Goal: Information Seeking & Learning: Learn about a topic

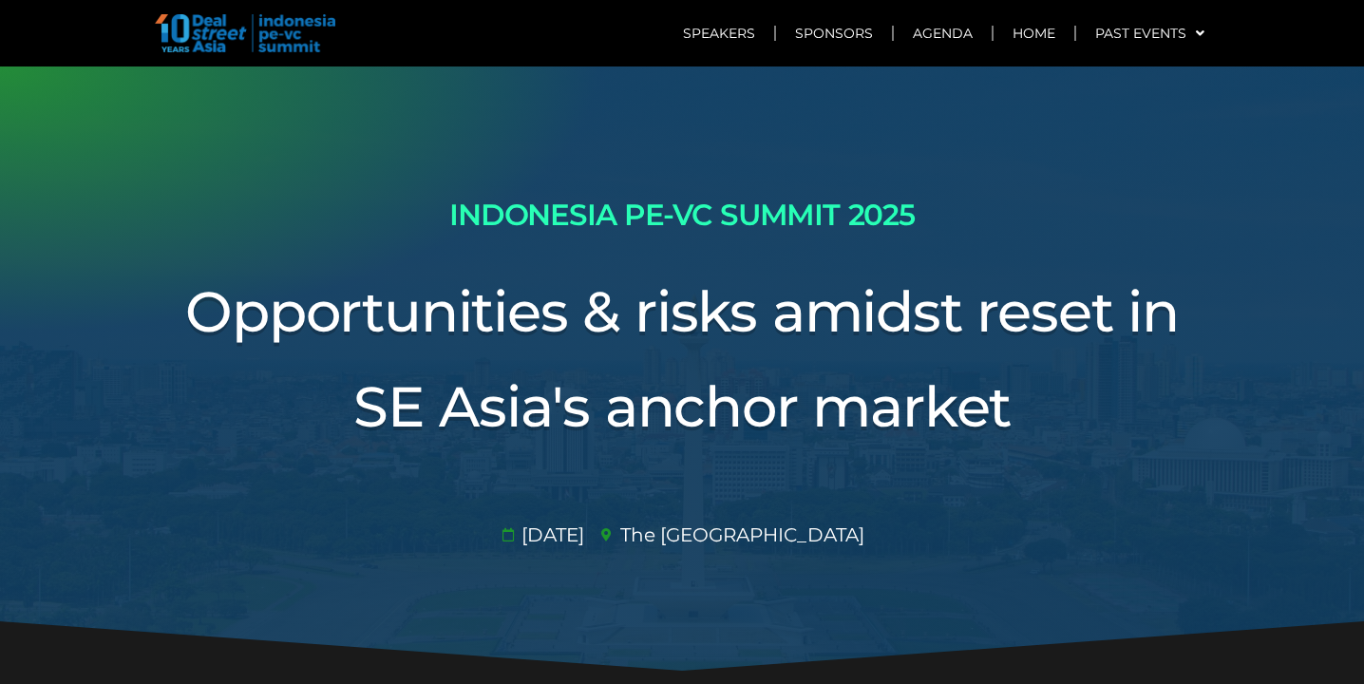
click at [207, 33] on img at bounding box center [245, 33] width 181 height 38
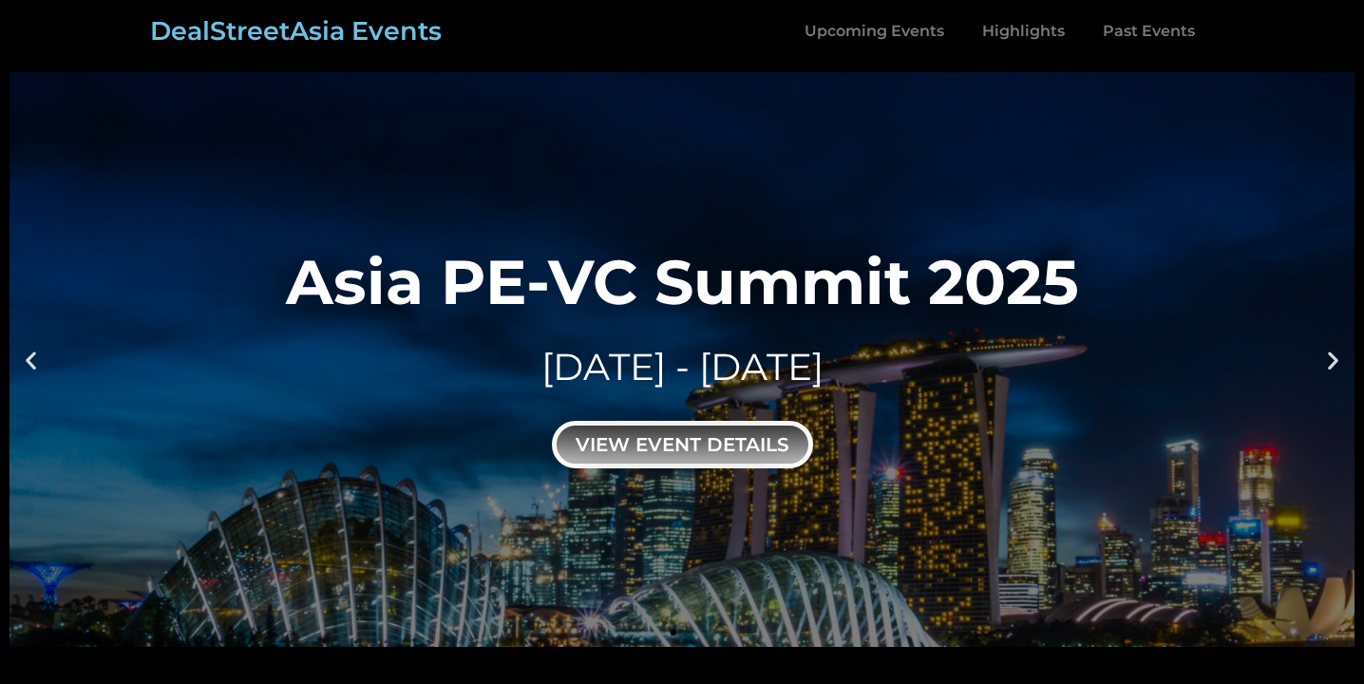
click at [689, 442] on div "view event details" at bounding box center [682, 445] width 261 height 48
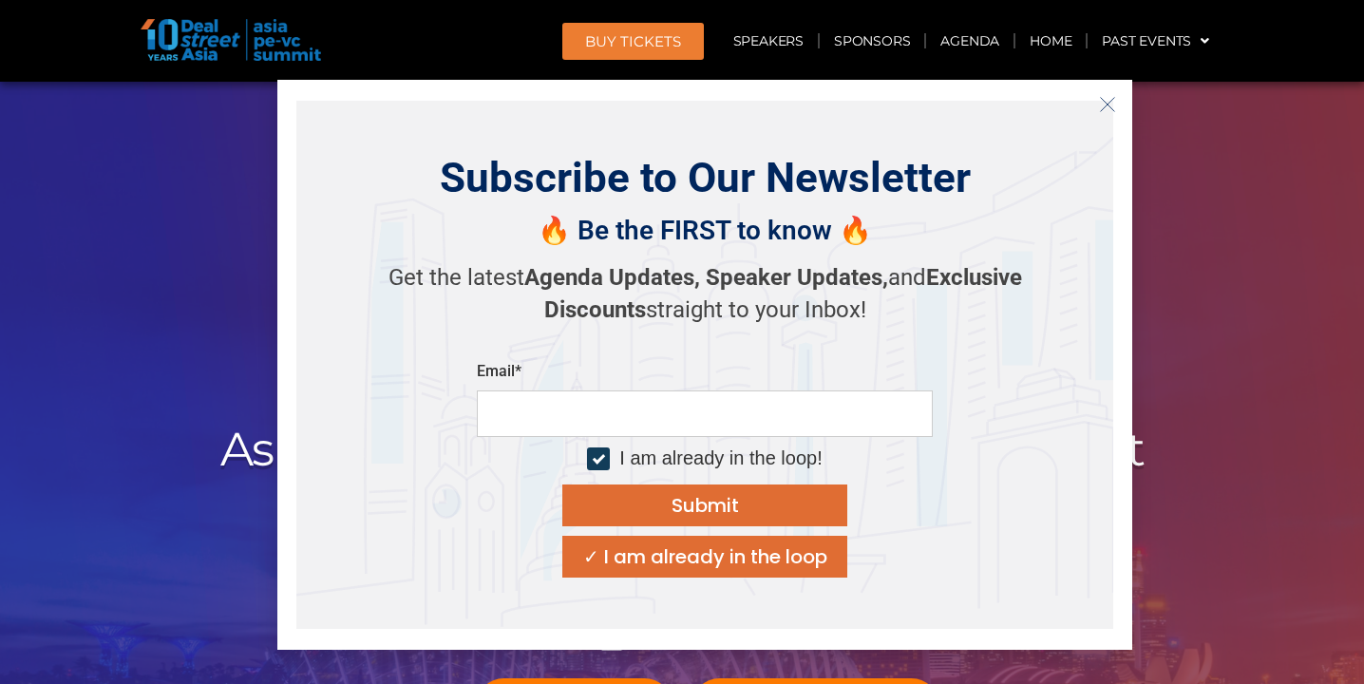
click at [1104, 111] on icon "Close" at bounding box center [1107, 104] width 17 height 17
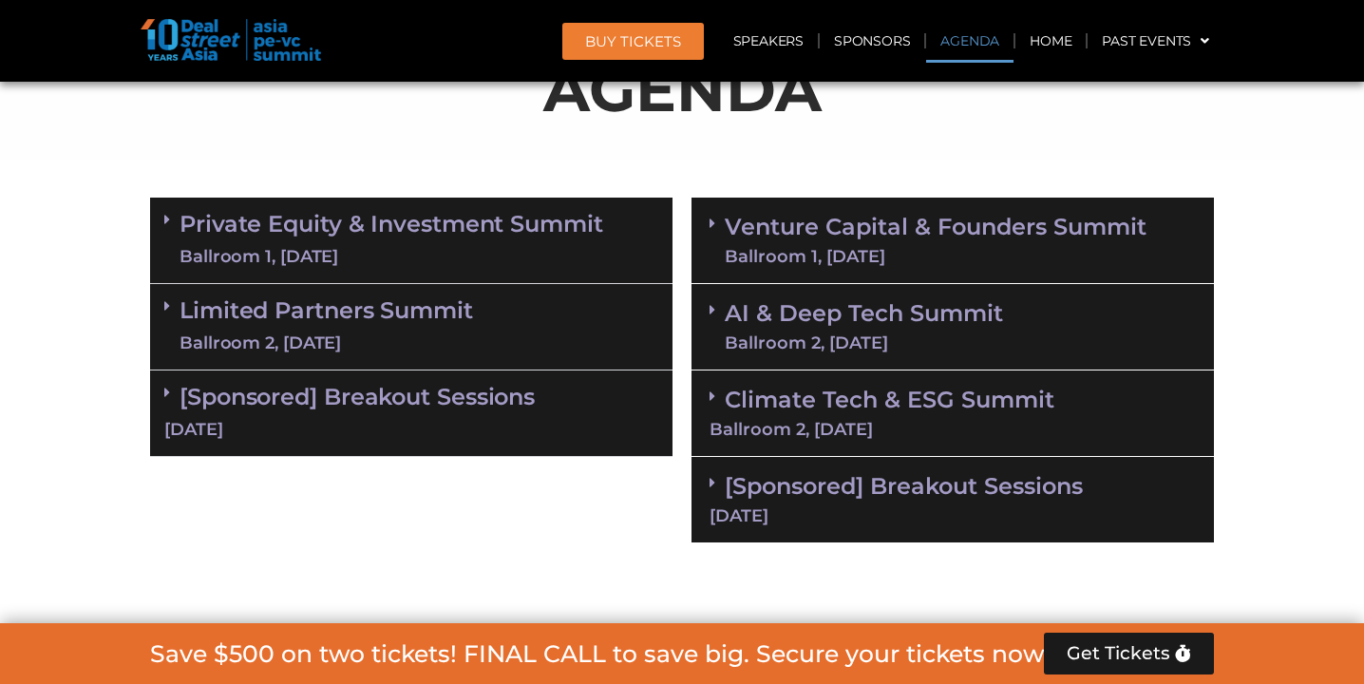
scroll to position [1165, 0]
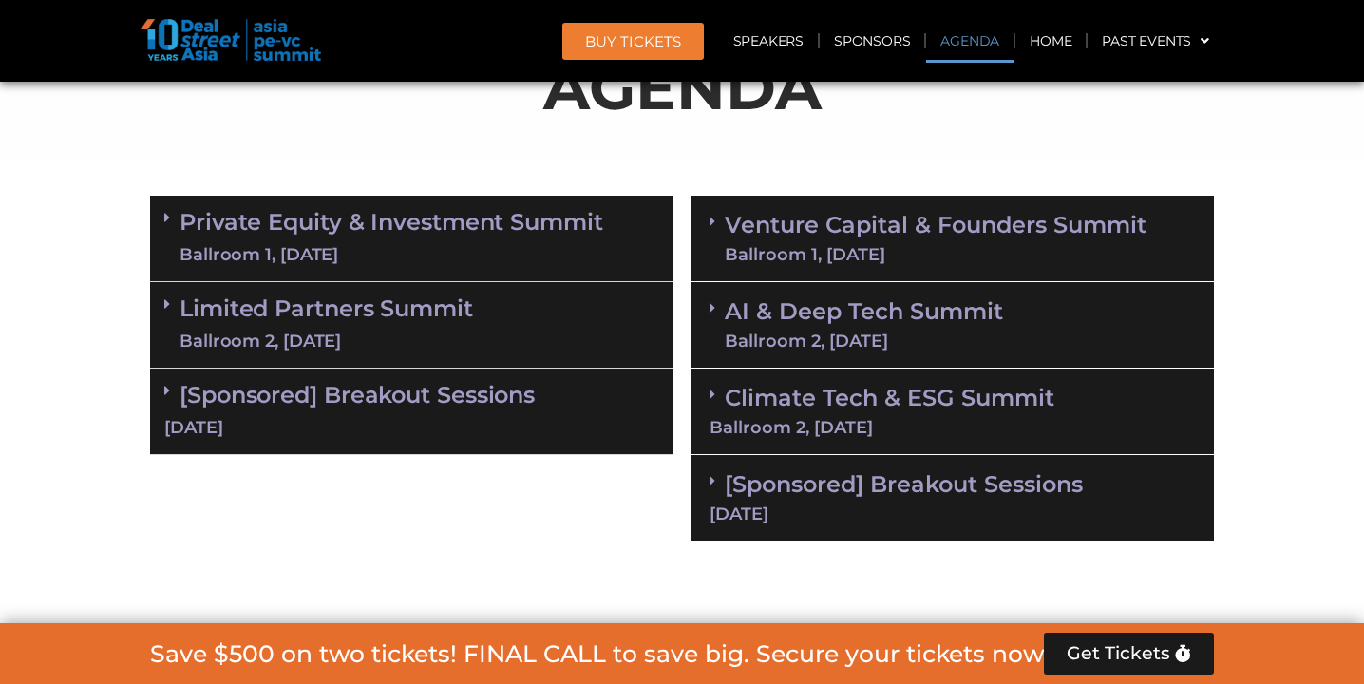
click at [398, 232] on link "Private Equity & Investment Summit Ballroom 1, [DATE]" at bounding box center [392, 238] width 424 height 57
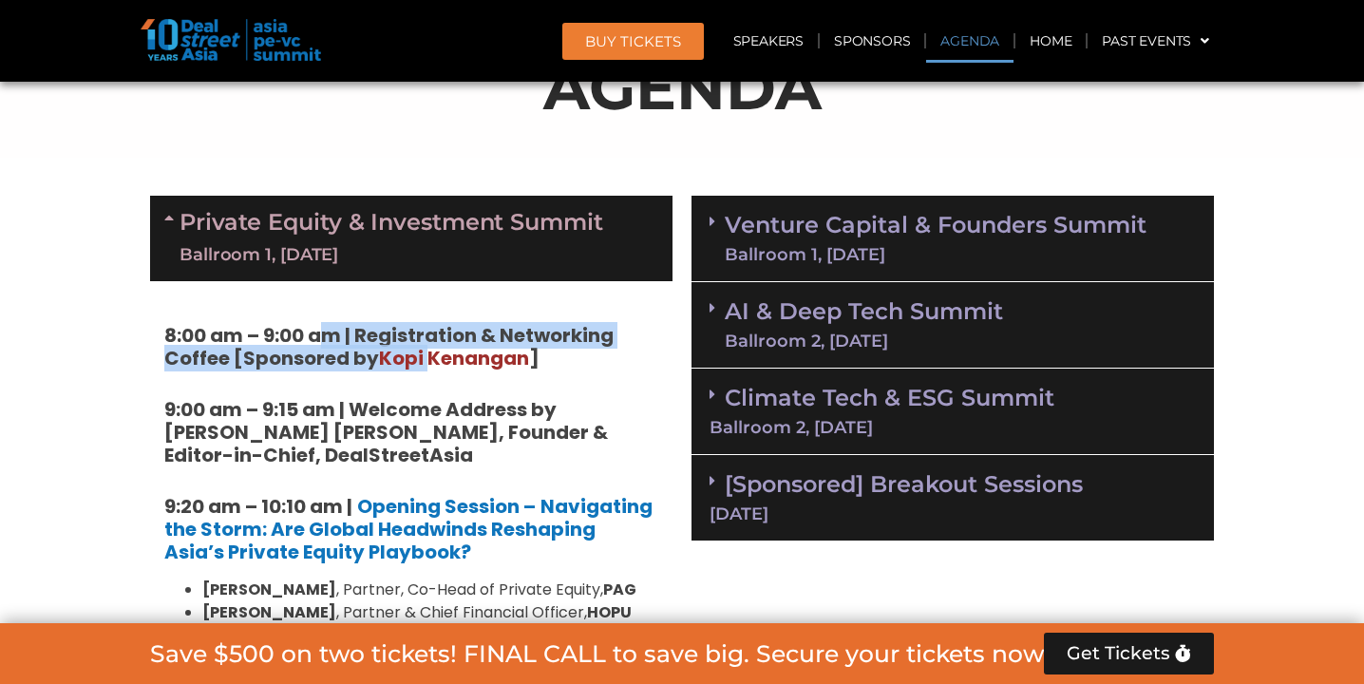
drag, startPoint x: 332, startPoint y: 335, endPoint x: 430, endPoint y: 358, distance: 101.4
click at [430, 358] on strong "8:00 am – 9:00 am | Registration & Networking Coffee [Sponsored by [PERSON_NAME…" at bounding box center [388, 346] width 449 height 49
click at [429, 358] on span "Kopi Kenangan" at bounding box center [454, 358] width 150 height 27
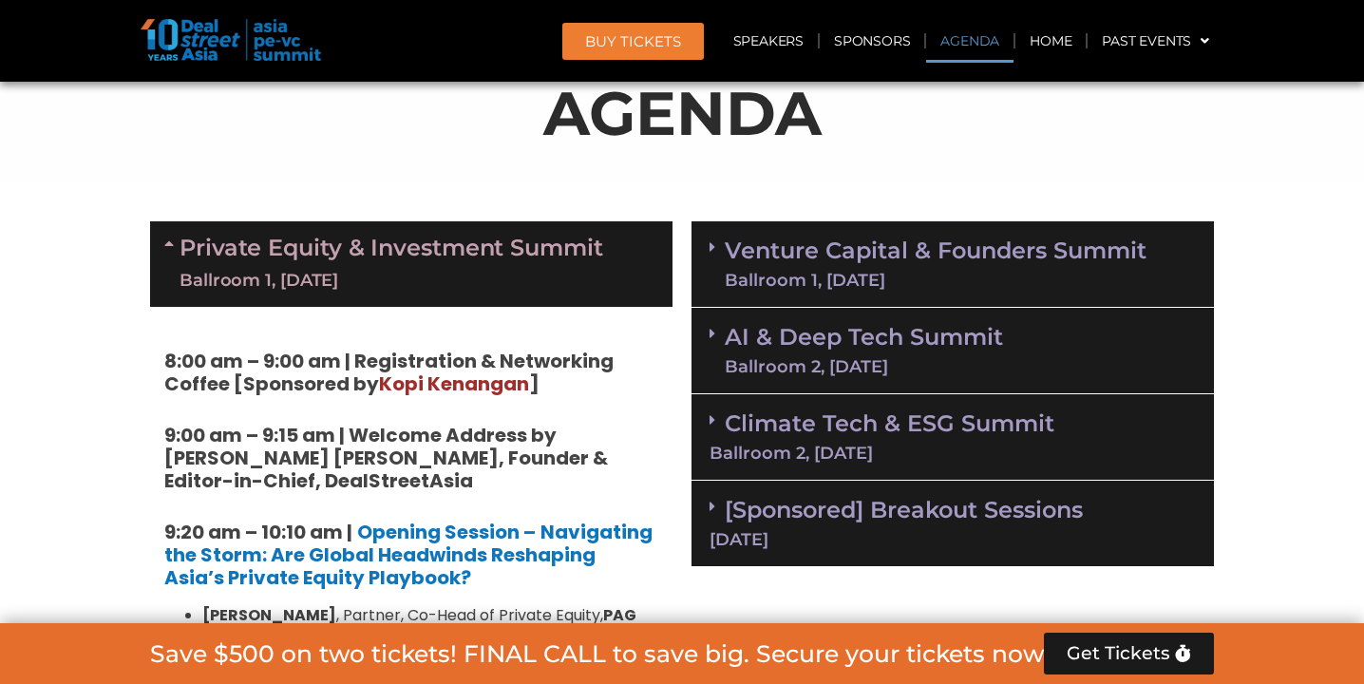
scroll to position [1131, 0]
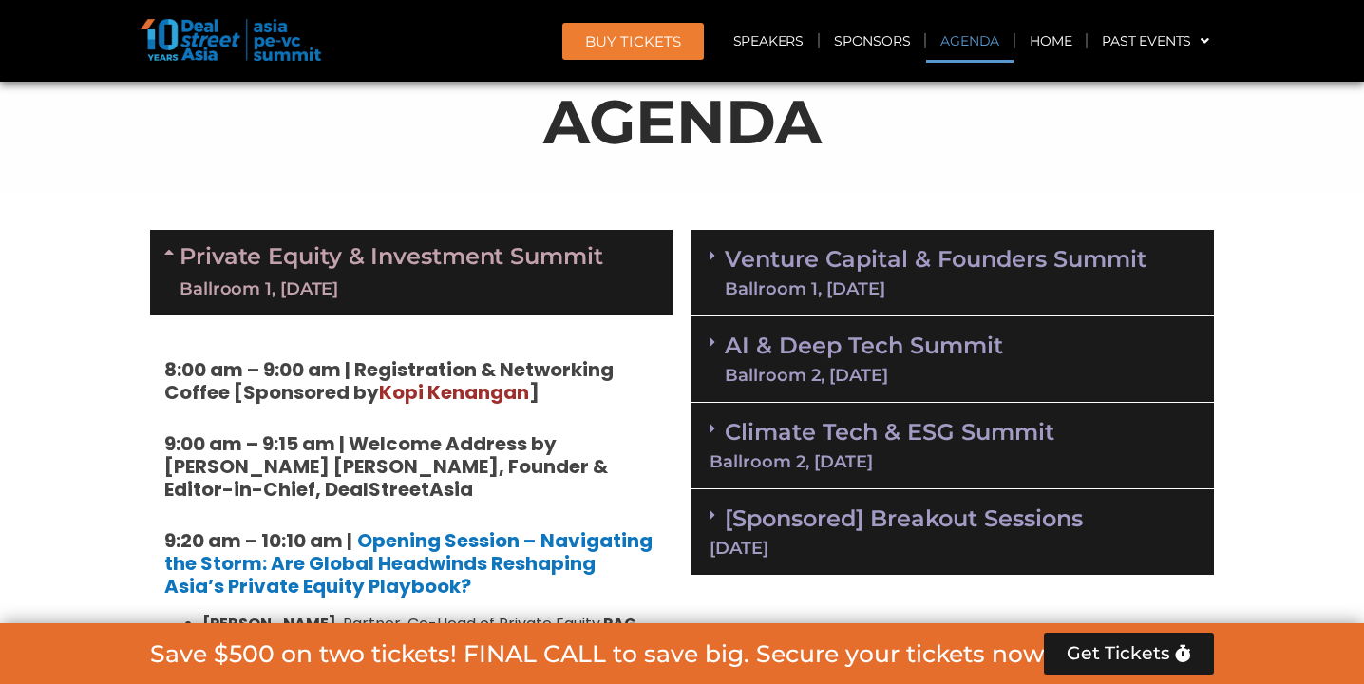
click at [475, 290] on div "Ballroom 1, [DATE]" at bounding box center [392, 289] width 424 height 24
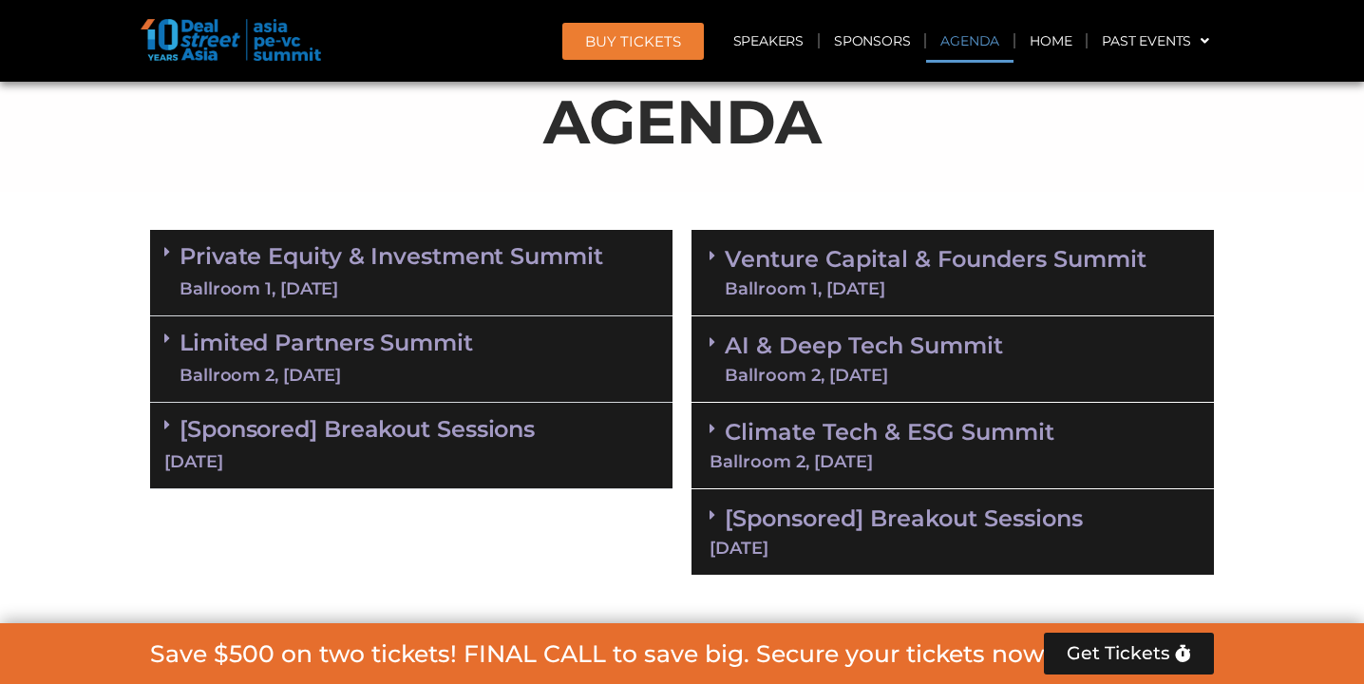
click at [448, 347] on link "Limited Partners [GEOGRAPHIC_DATA] 2, [DATE]" at bounding box center [327, 359] width 294 height 57
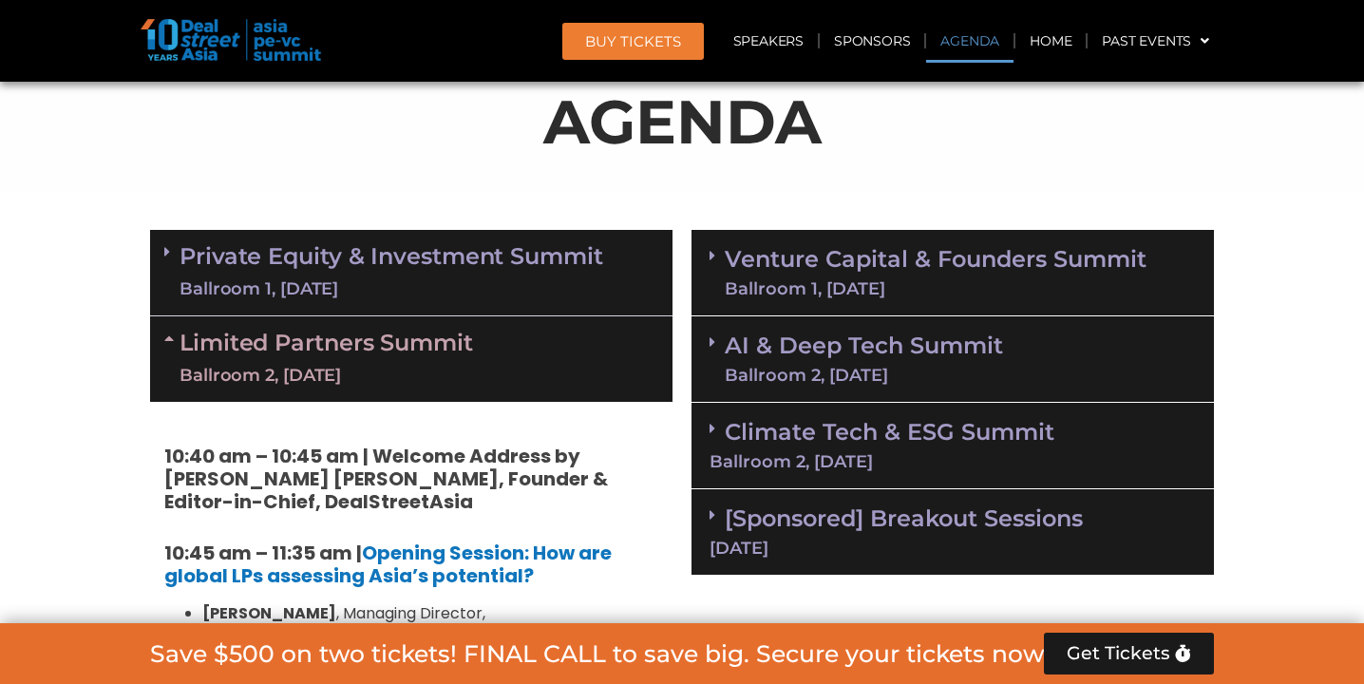
scroll to position [1182, 0]
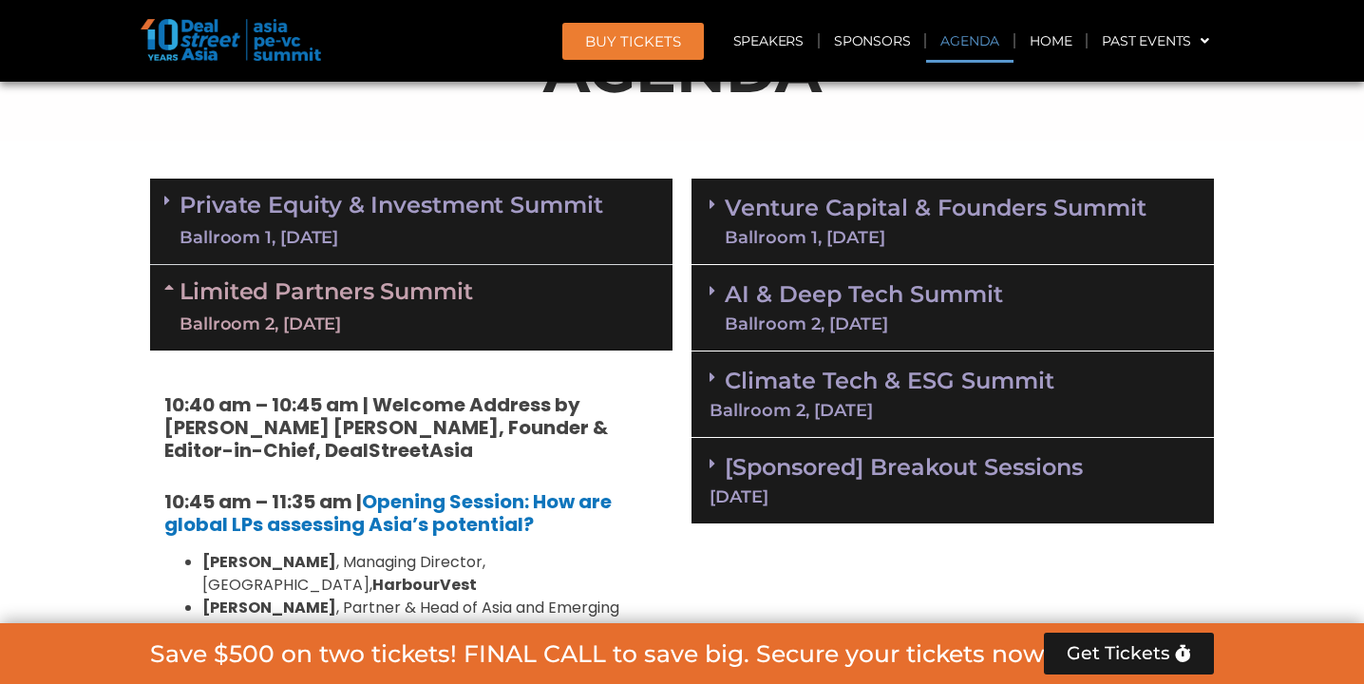
click at [447, 181] on div "Private Equity & Investment Summit Ballroom 1, [DATE]" at bounding box center [411, 222] width 523 height 86
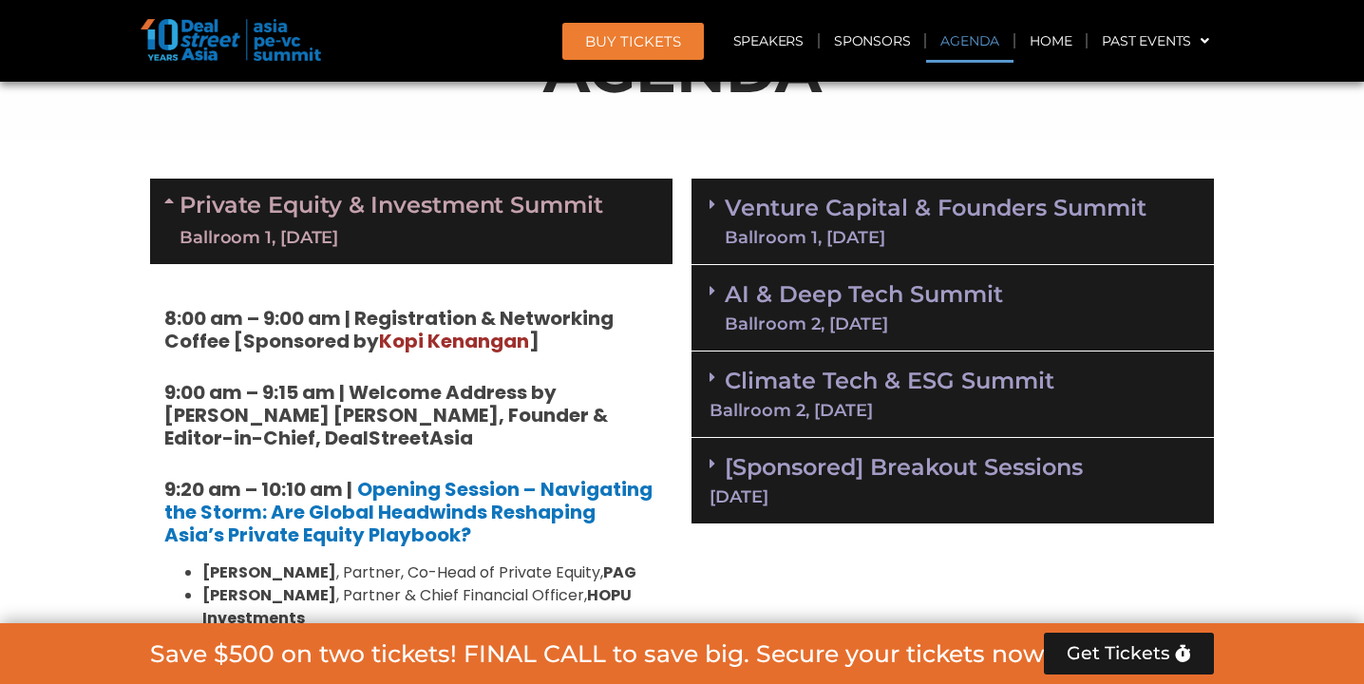
click at [445, 181] on div "Private Equity & Investment Summit Ballroom 1, [DATE]" at bounding box center [411, 222] width 523 height 86
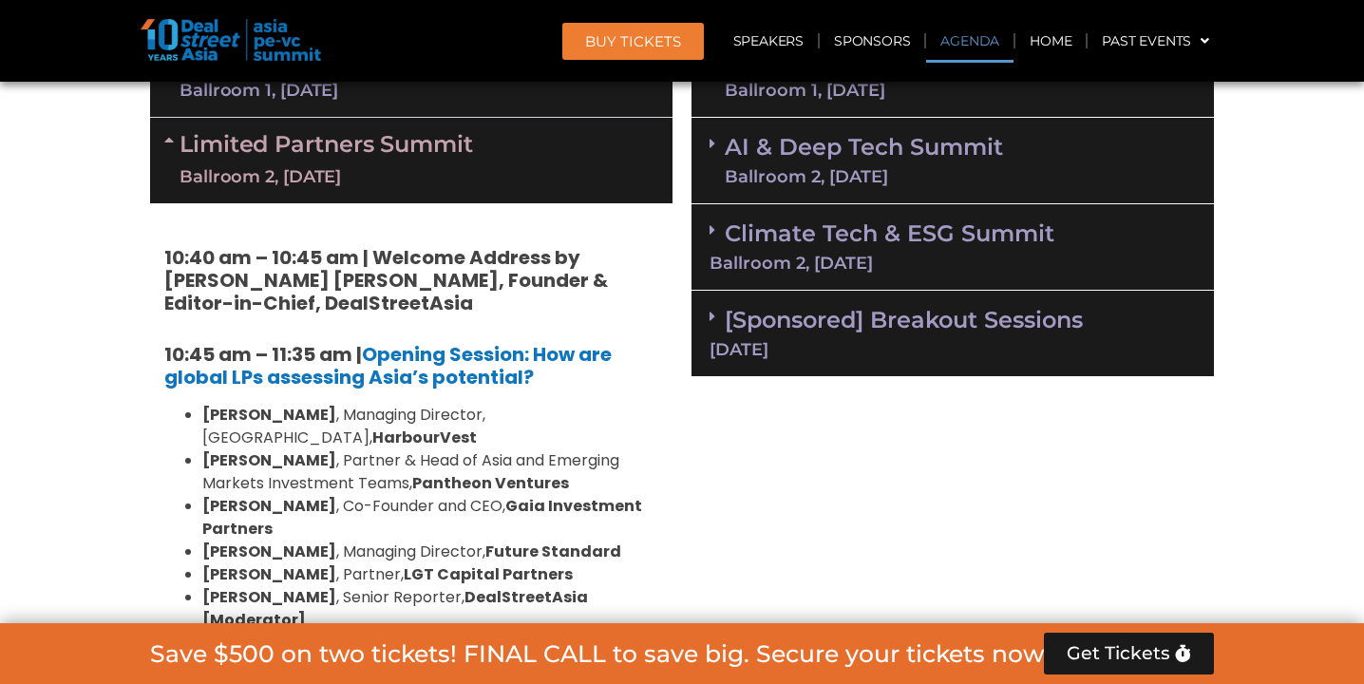
scroll to position [1331, 0]
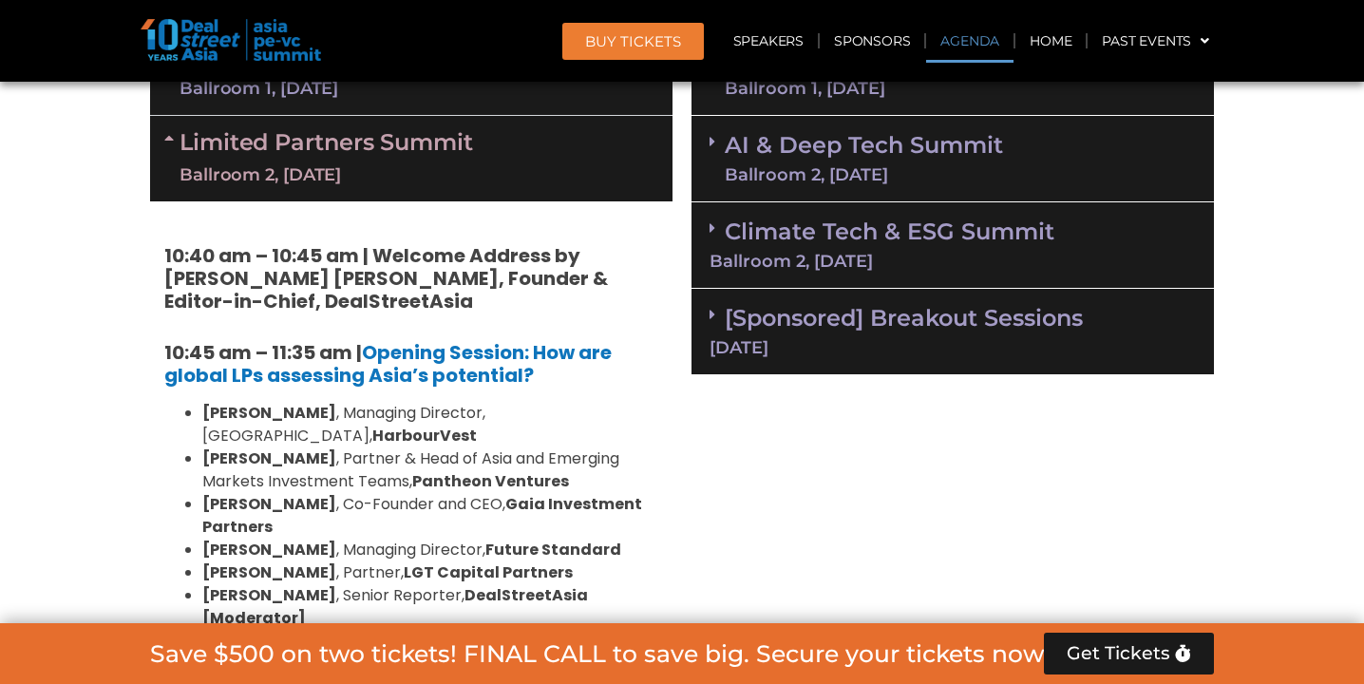
click at [473, 173] on div "Ballroom 2, [DATE]" at bounding box center [327, 175] width 294 height 24
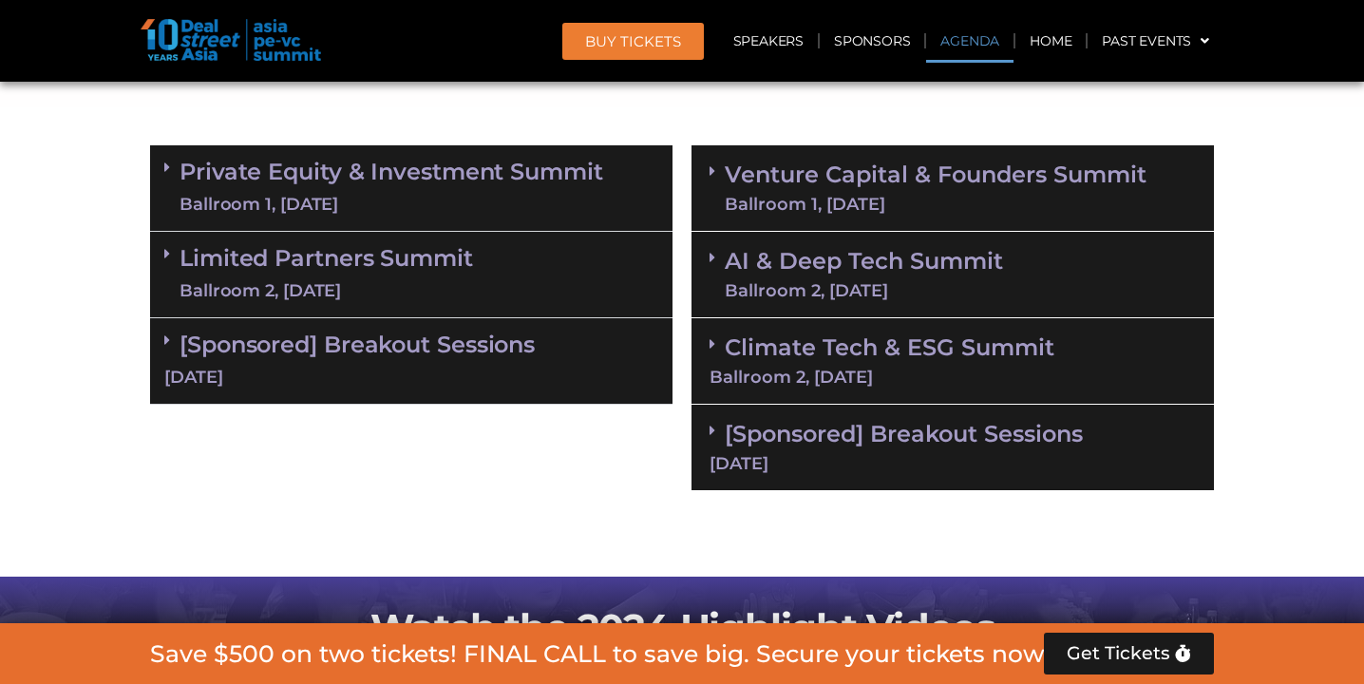
scroll to position [1191, 0]
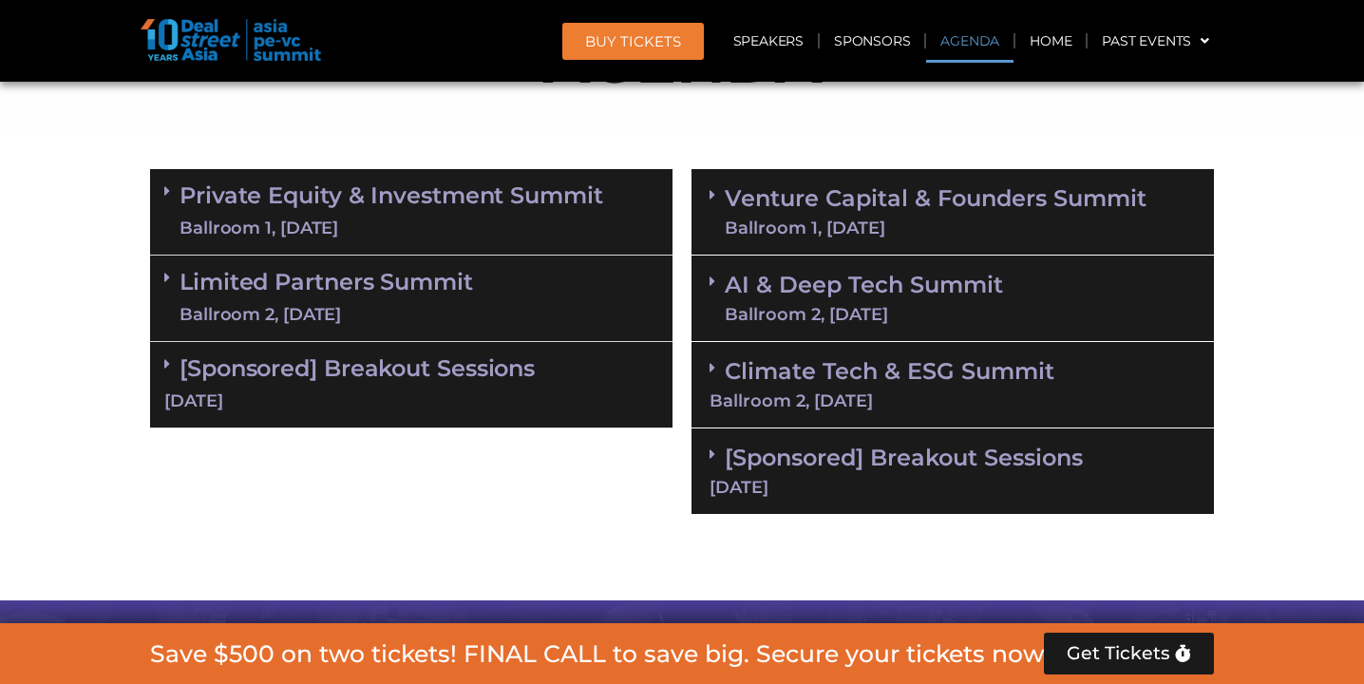
click at [466, 192] on link "Private Equity & Investment Summit Ballroom 1, [DATE]" at bounding box center [392, 211] width 424 height 57
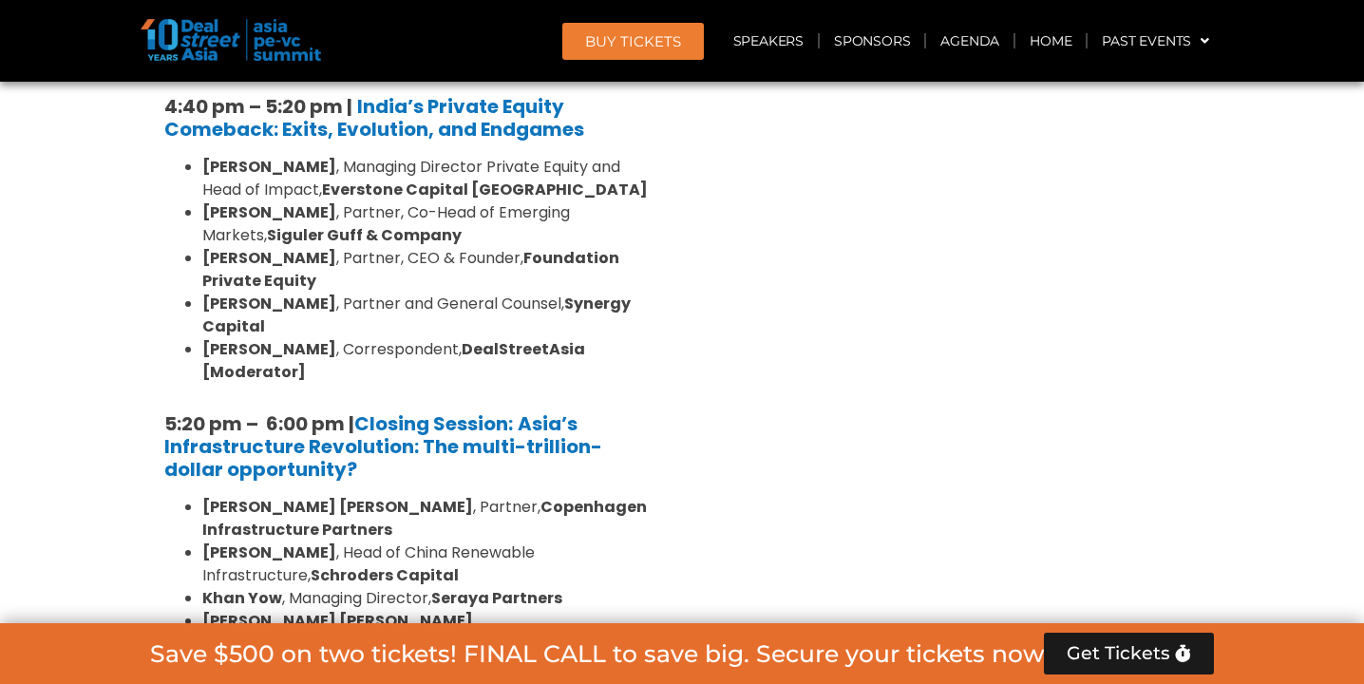
scroll to position [3818, 0]
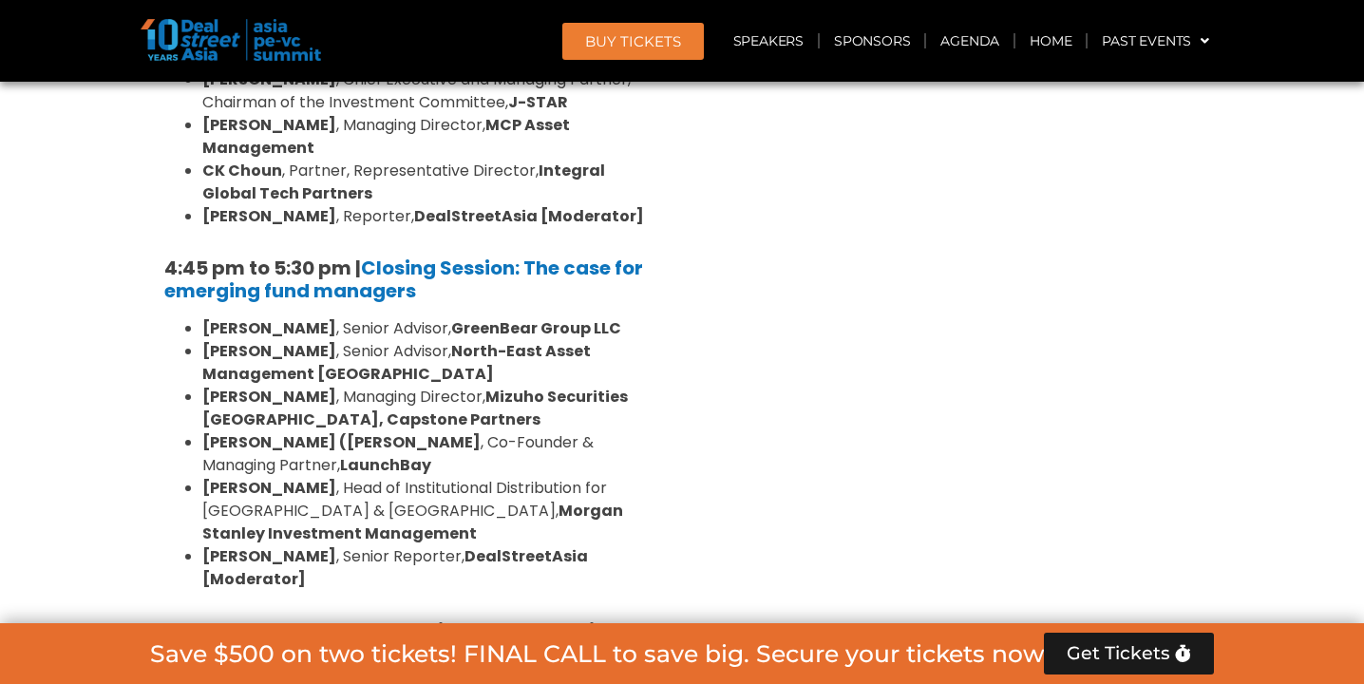
scroll to position [6063, 0]
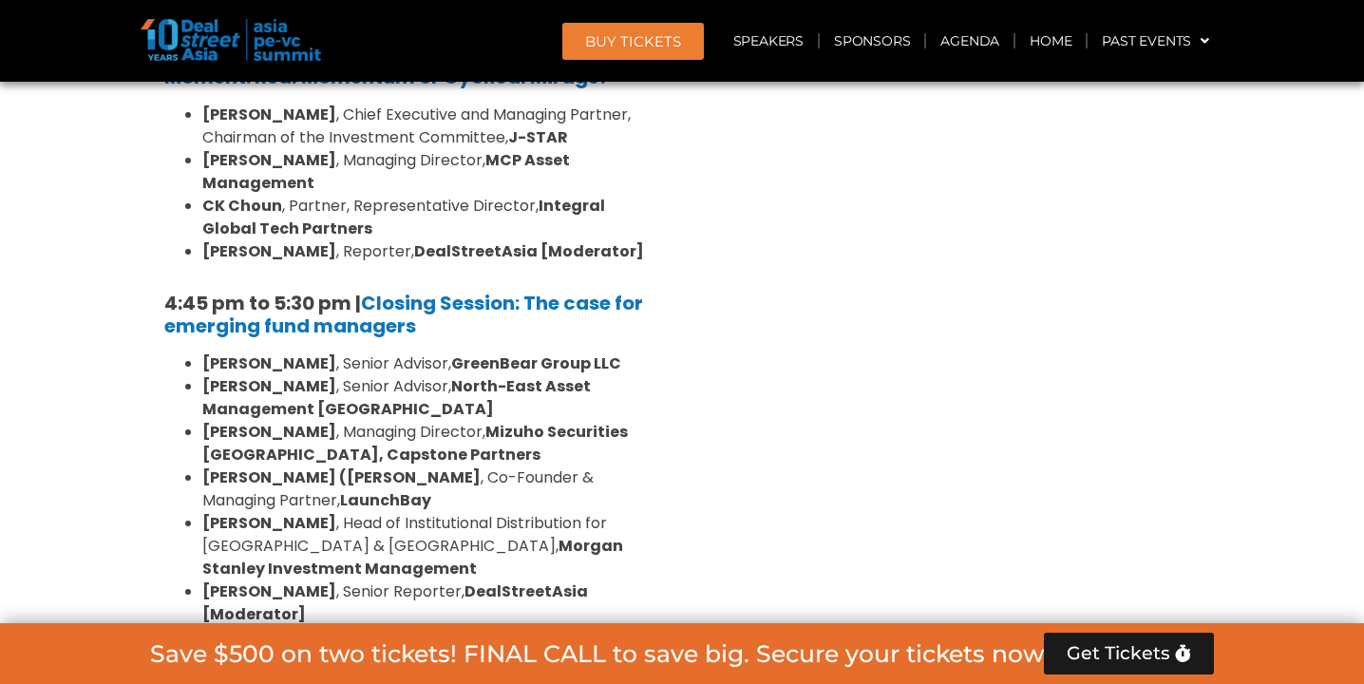
scroll to position [5985, 0]
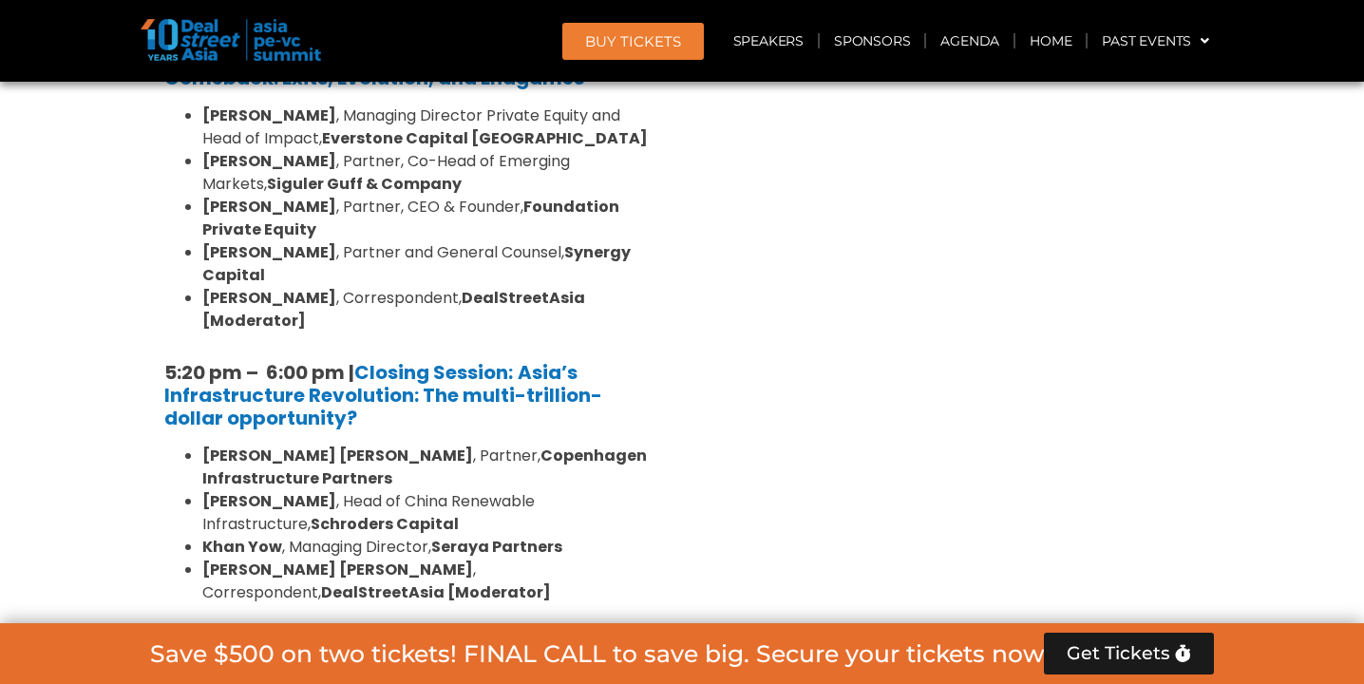
scroll to position [3824, 0]
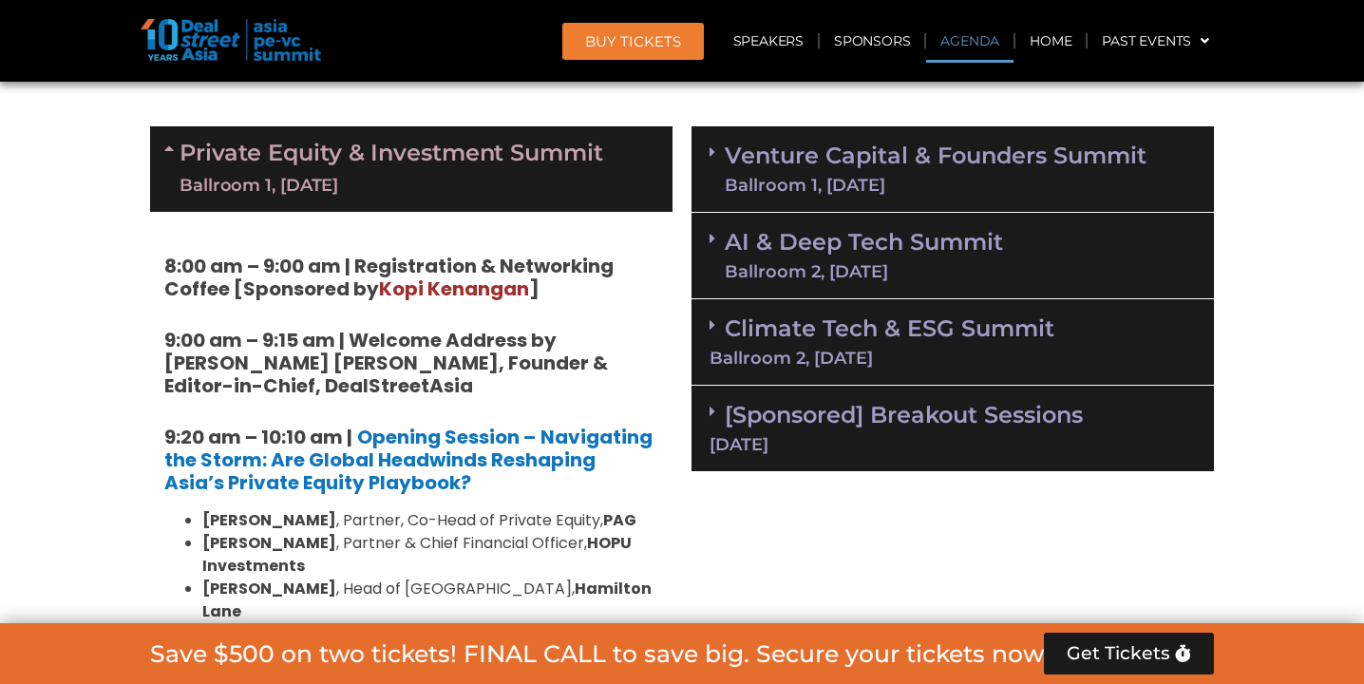
scroll to position [1203, 0]
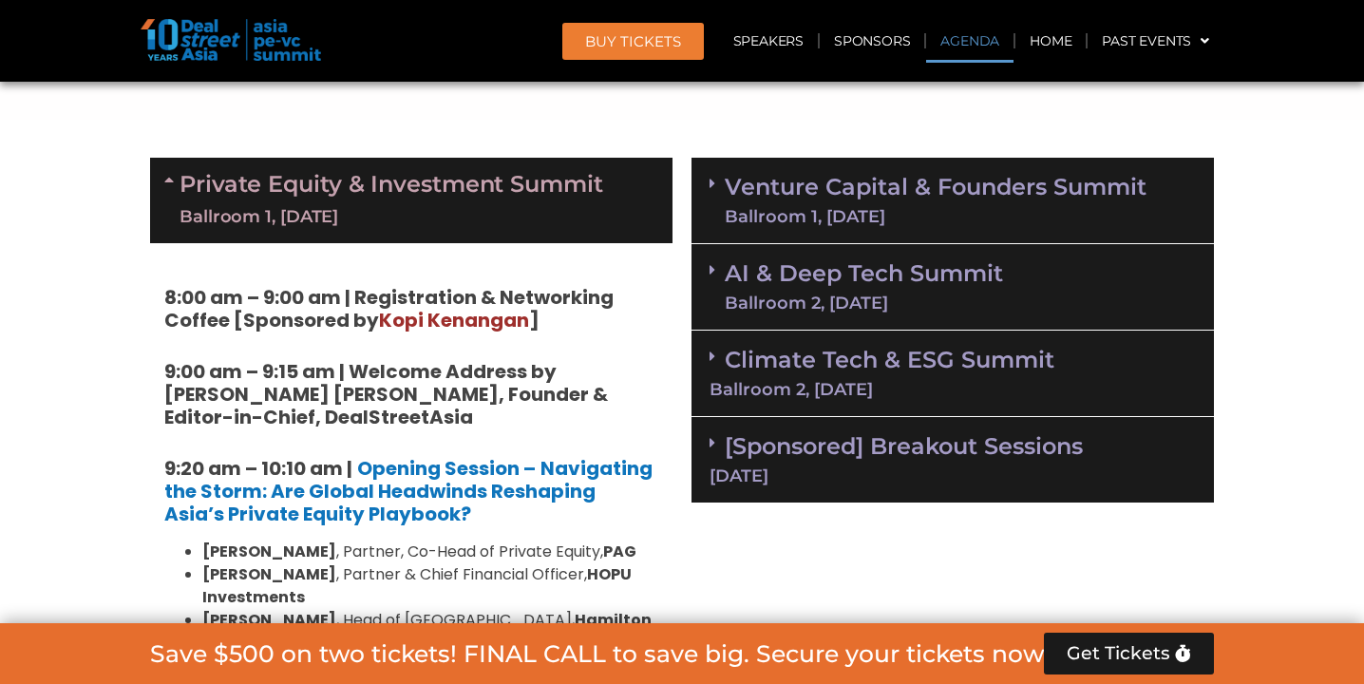
click at [481, 213] on div "Ballroom 1, [DATE]" at bounding box center [392, 217] width 424 height 24
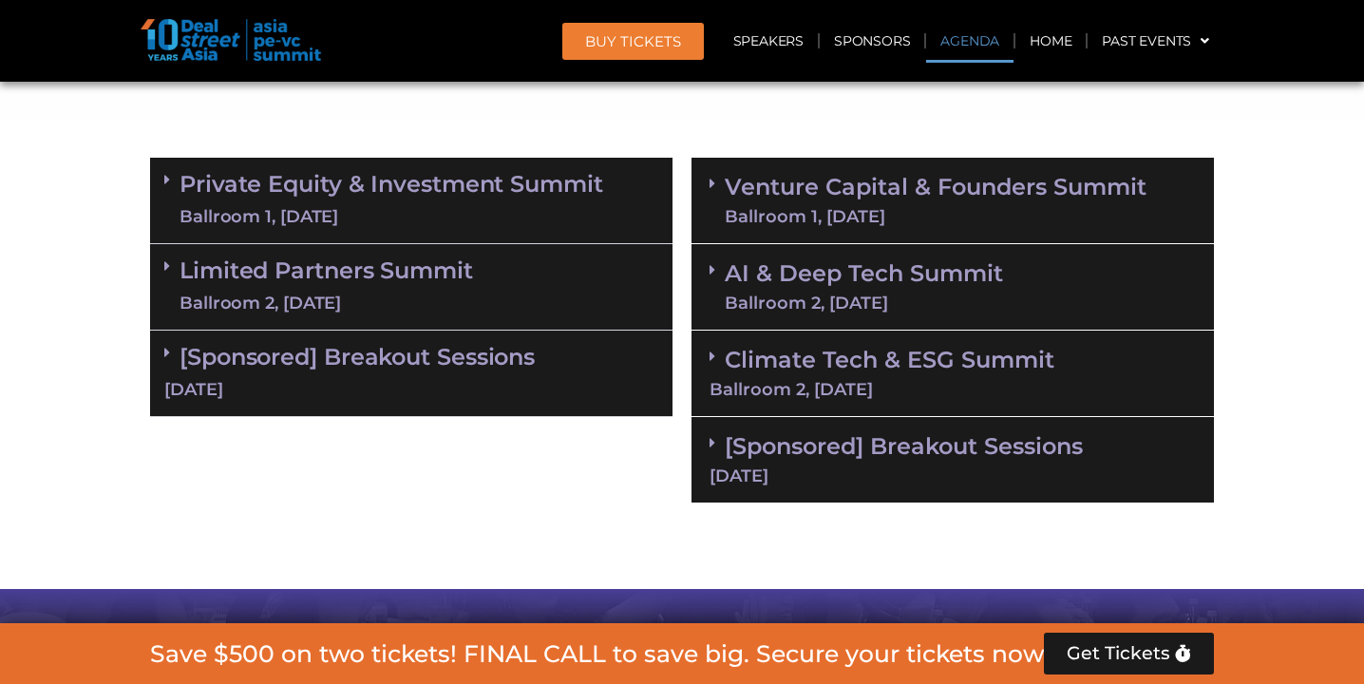
click at [815, 268] on link "AI & Deep Tech Summit Ballroom 2, [DATE]" at bounding box center [864, 286] width 278 height 49
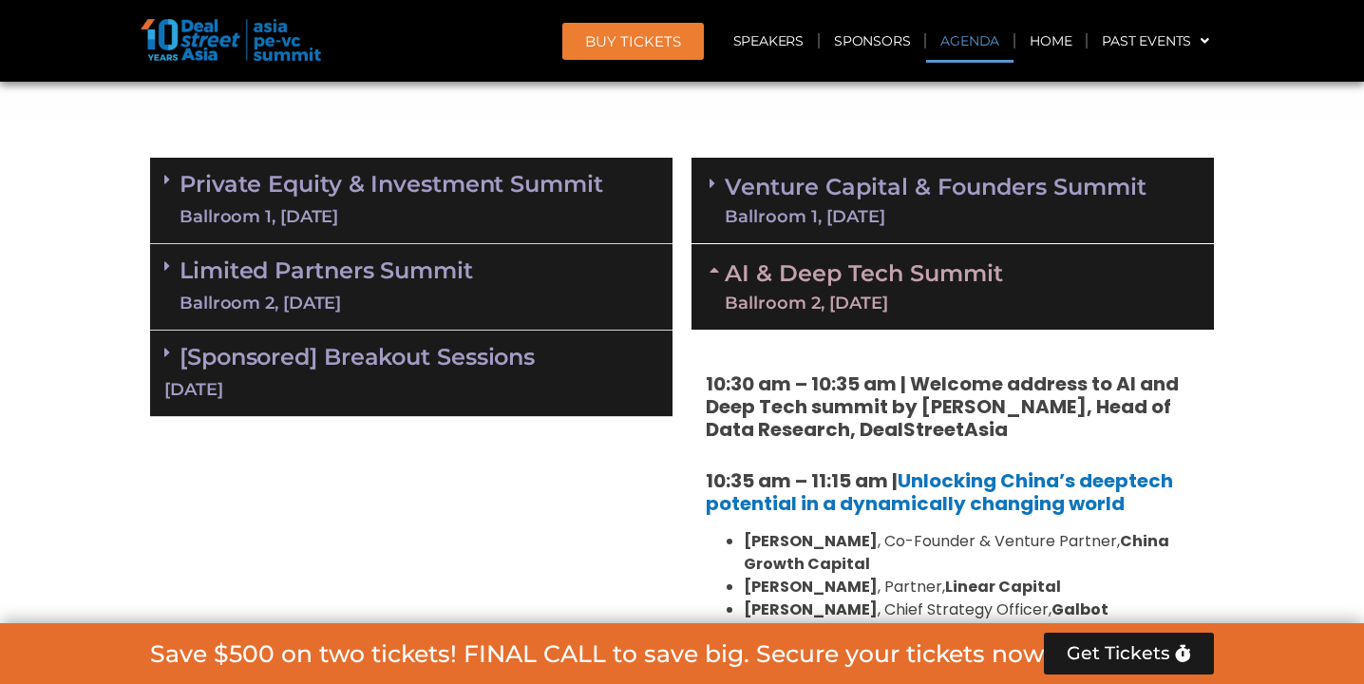
click at [815, 269] on link "AI & Deep Tech Summit Ballroom 2, [DATE]" at bounding box center [864, 286] width 278 height 49
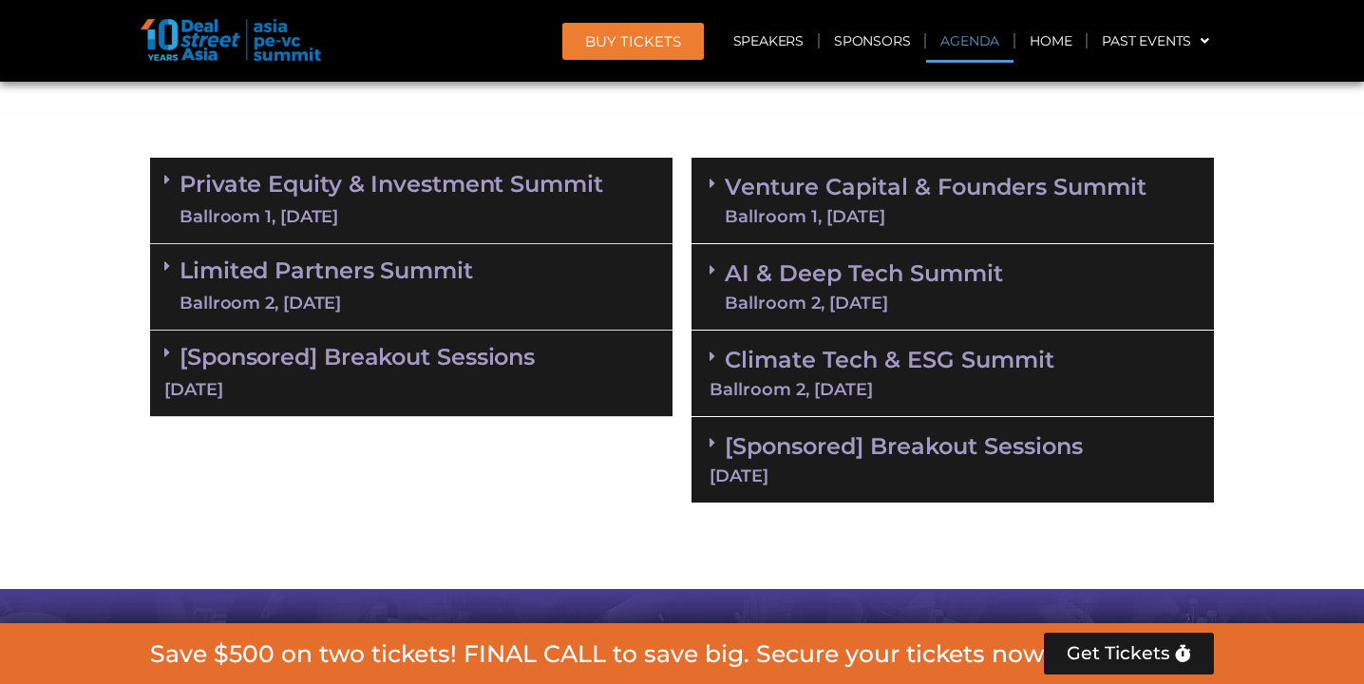
click at [799, 404] on div "Climate Tech & ESG Summit Ballroom 2, [DATE]" at bounding box center [953, 374] width 523 height 86
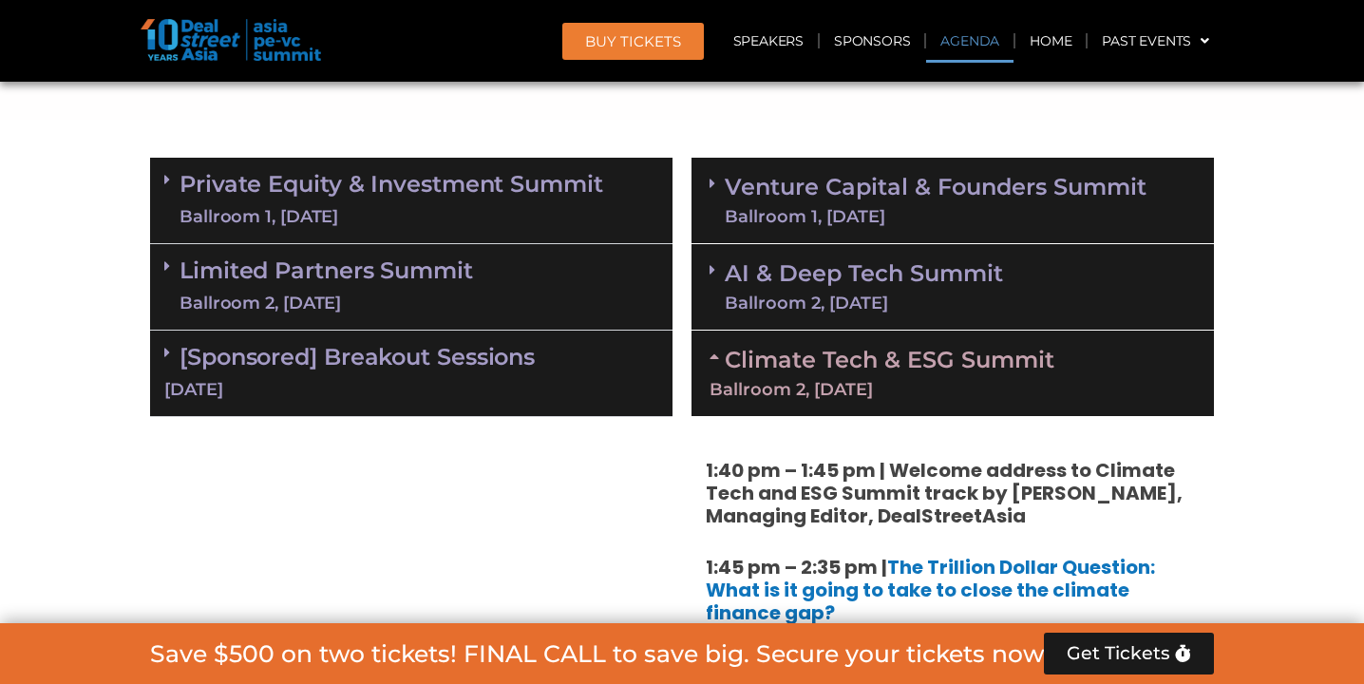
click at [799, 398] on div "Climate Tech & ESG Summit Ballroom 2, [DATE]" at bounding box center [953, 374] width 523 height 86
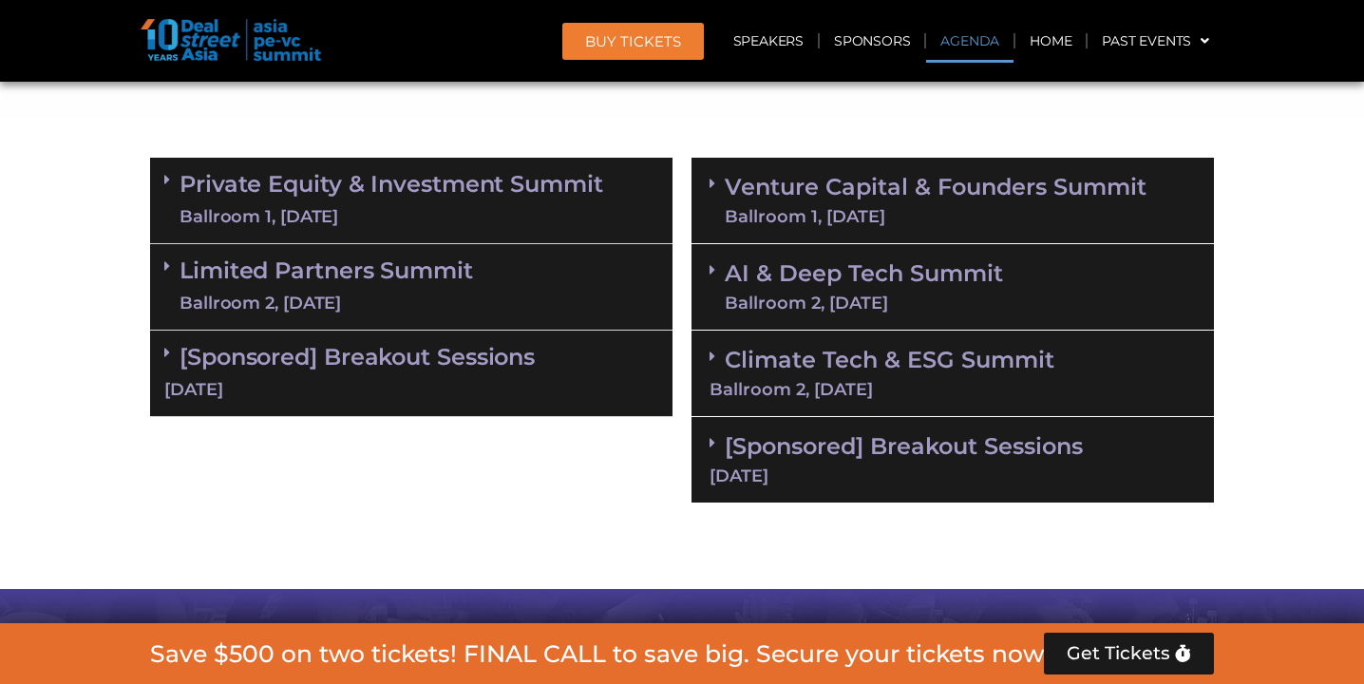
click at [890, 208] on div "Ballroom 1, [DATE]" at bounding box center [936, 216] width 422 height 17
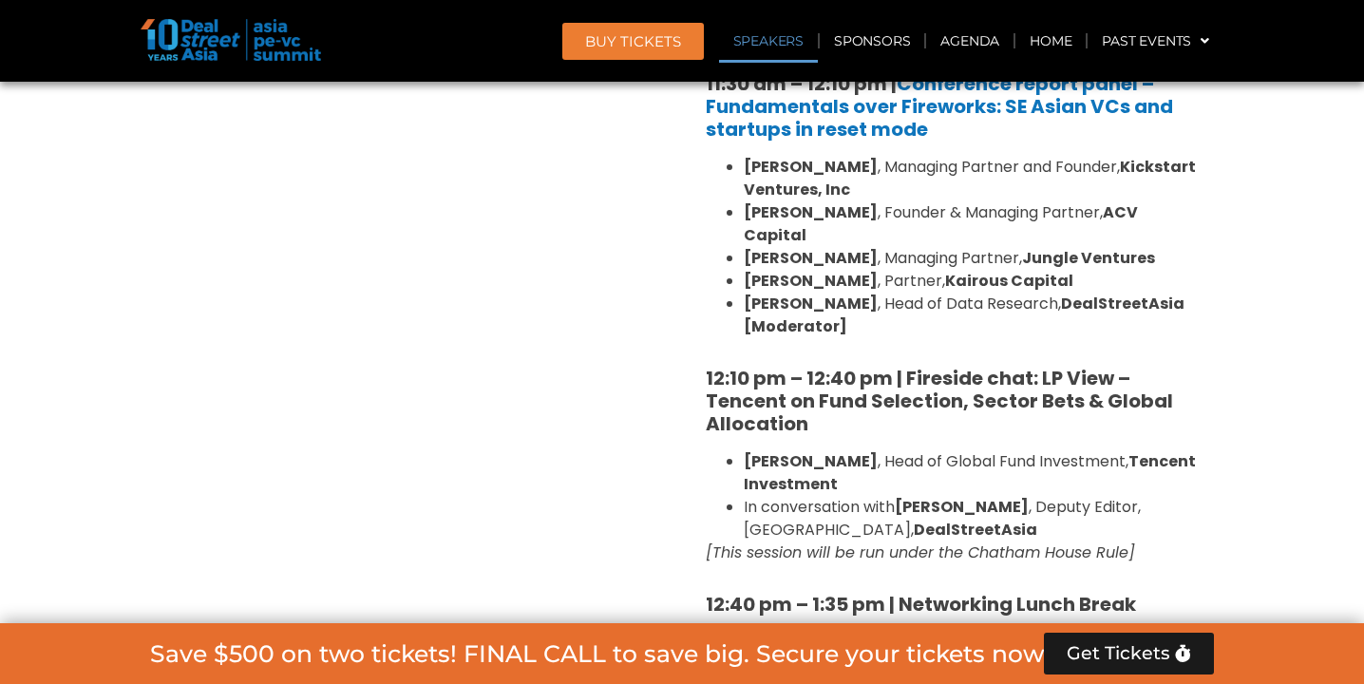
scroll to position [2093, 0]
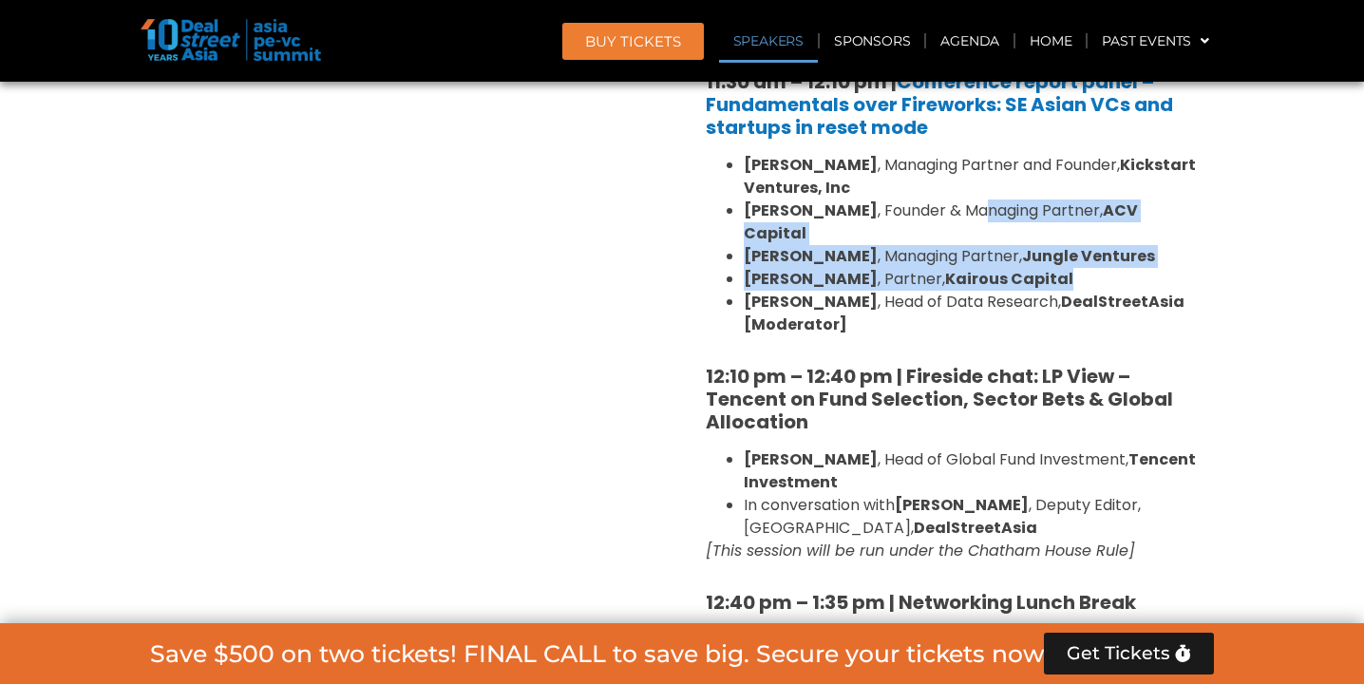
drag, startPoint x: 922, startPoint y: 182, endPoint x: 1020, endPoint y: 234, distance: 110.5
click at [1021, 233] on ul "[PERSON_NAME] , Managing Partner and Founder, Kickstart Ventures, Inc [PERSON_N…" at bounding box center [953, 245] width 494 height 182
click at [1020, 268] on li "[PERSON_NAME] , Partner, Kairous Capital" at bounding box center [972, 279] width 456 height 23
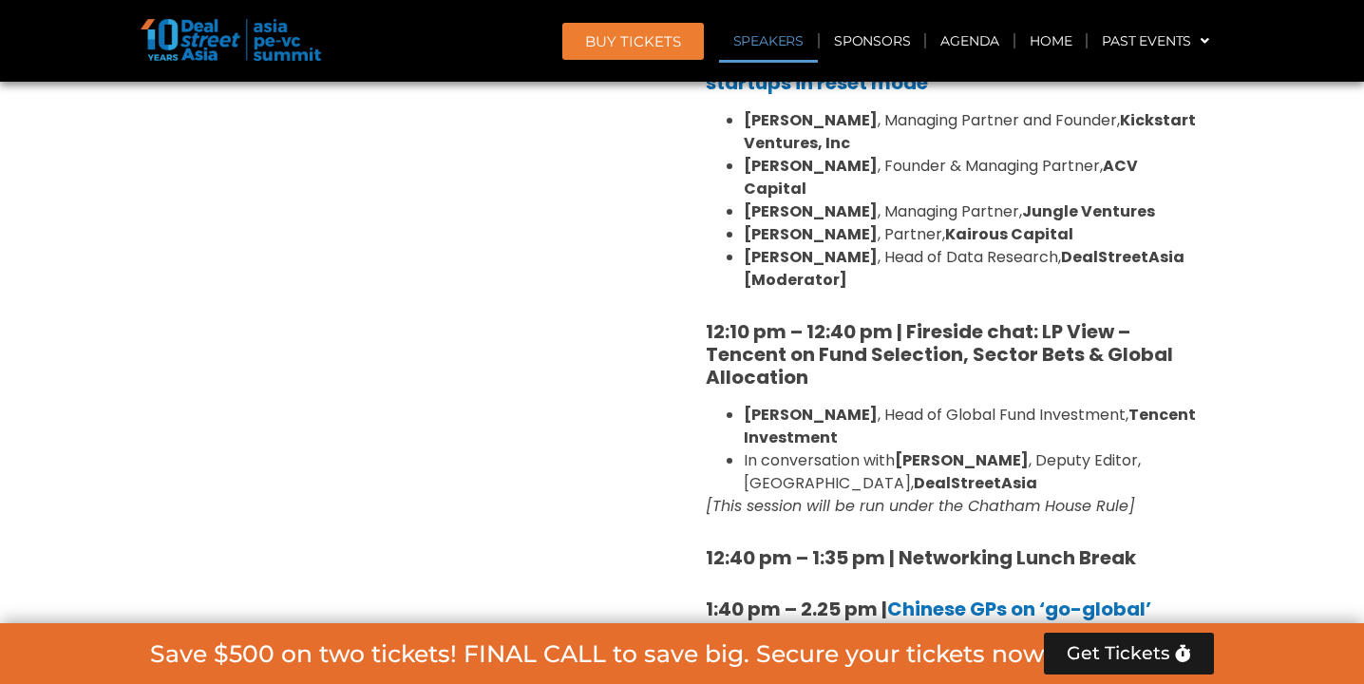
scroll to position [2133, 0]
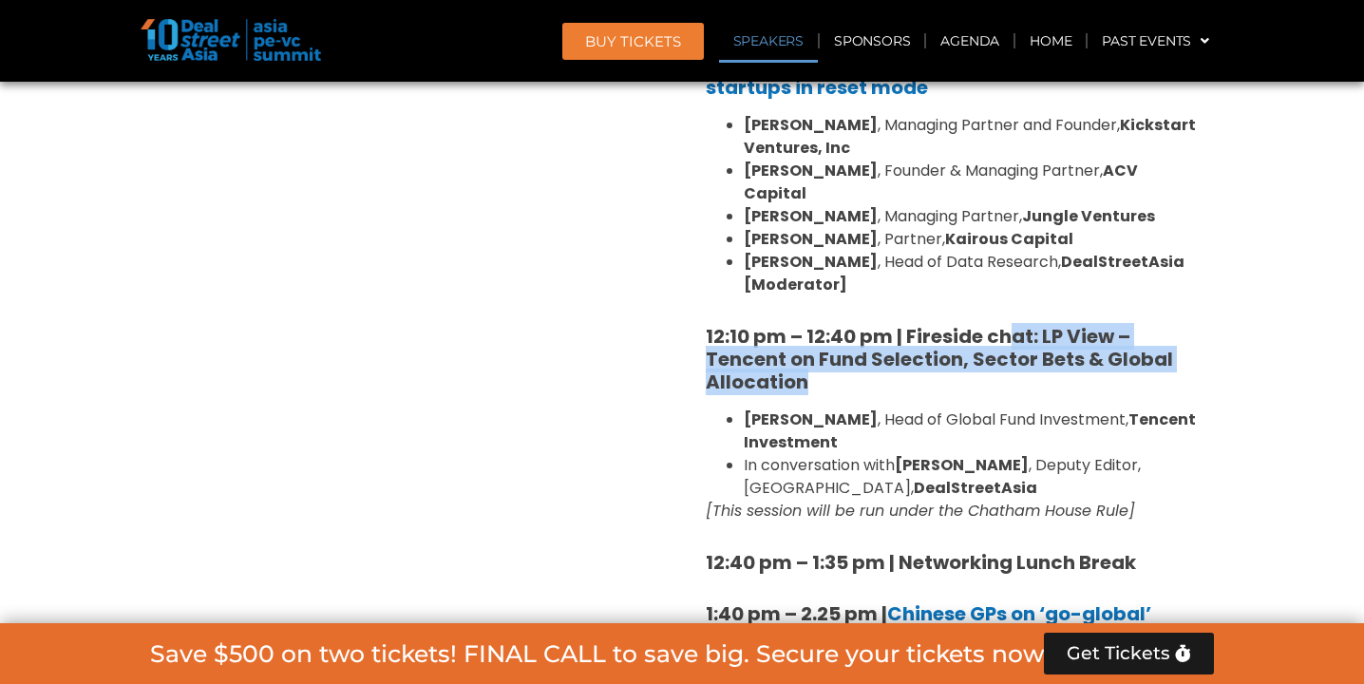
drag, startPoint x: 1009, startPoint y: 285, endPoint x: 1089, endPoint y: 335, distance: 94.4
click at [1089, 335] on h5 "12:10 pm – 12:40 pm | Fireside chat: LP View – Tencent on Fund Selection, Secto…" at bounding box center [953, 359] width 494 height 68
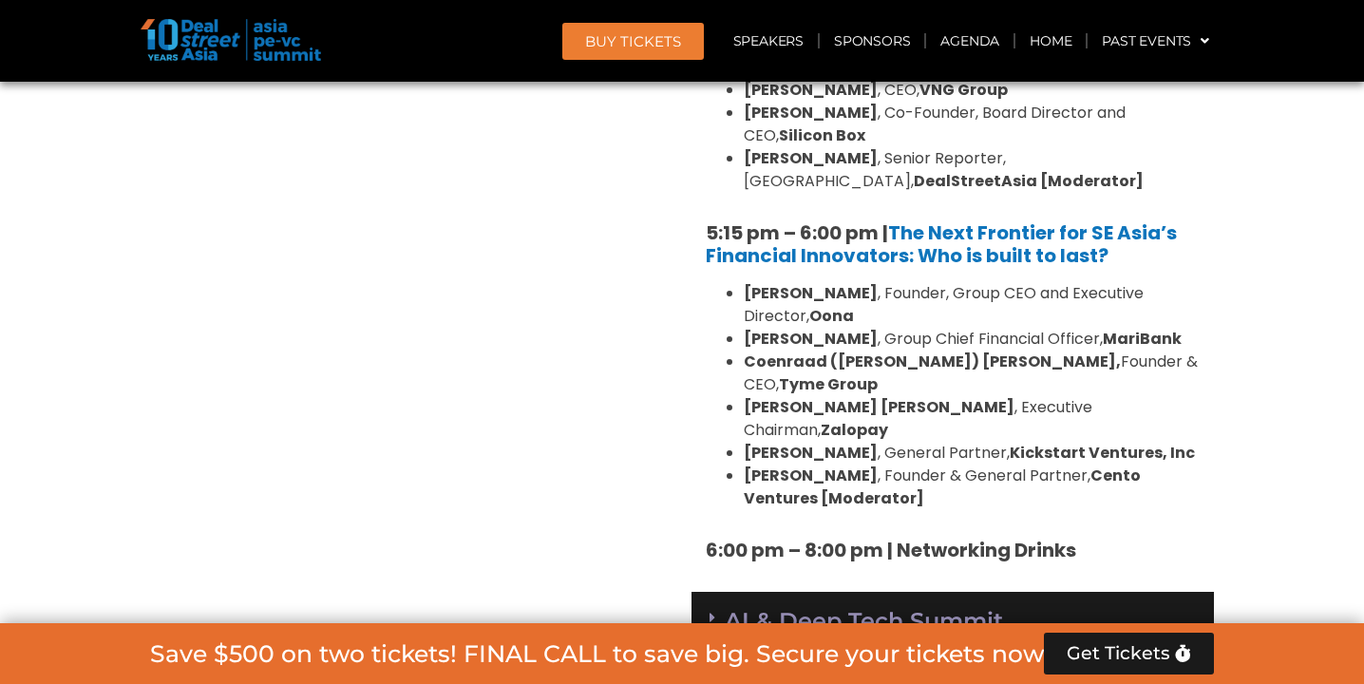
scroll to position [3629, 0]
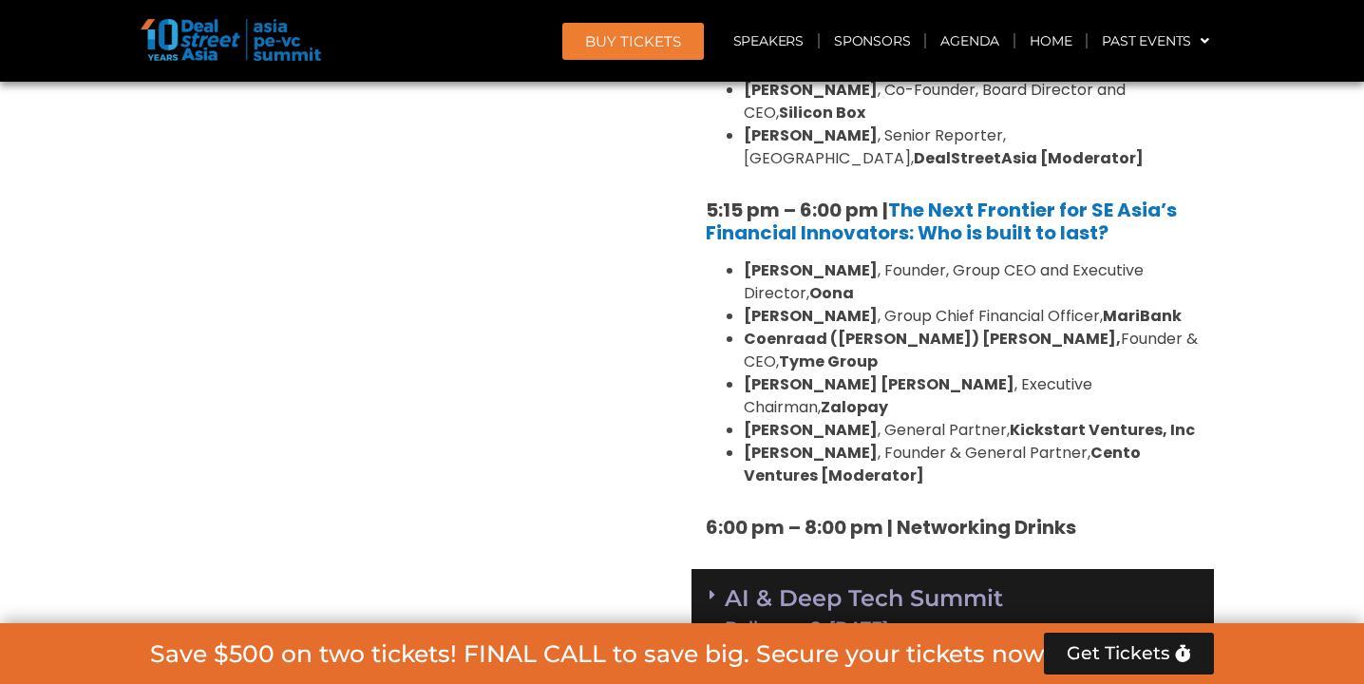
click at [1056, 569] on div "AI & Deep Tech Summit Ballroom 2, [DATE]" at bounding box center [953, 612] width 523 height 86
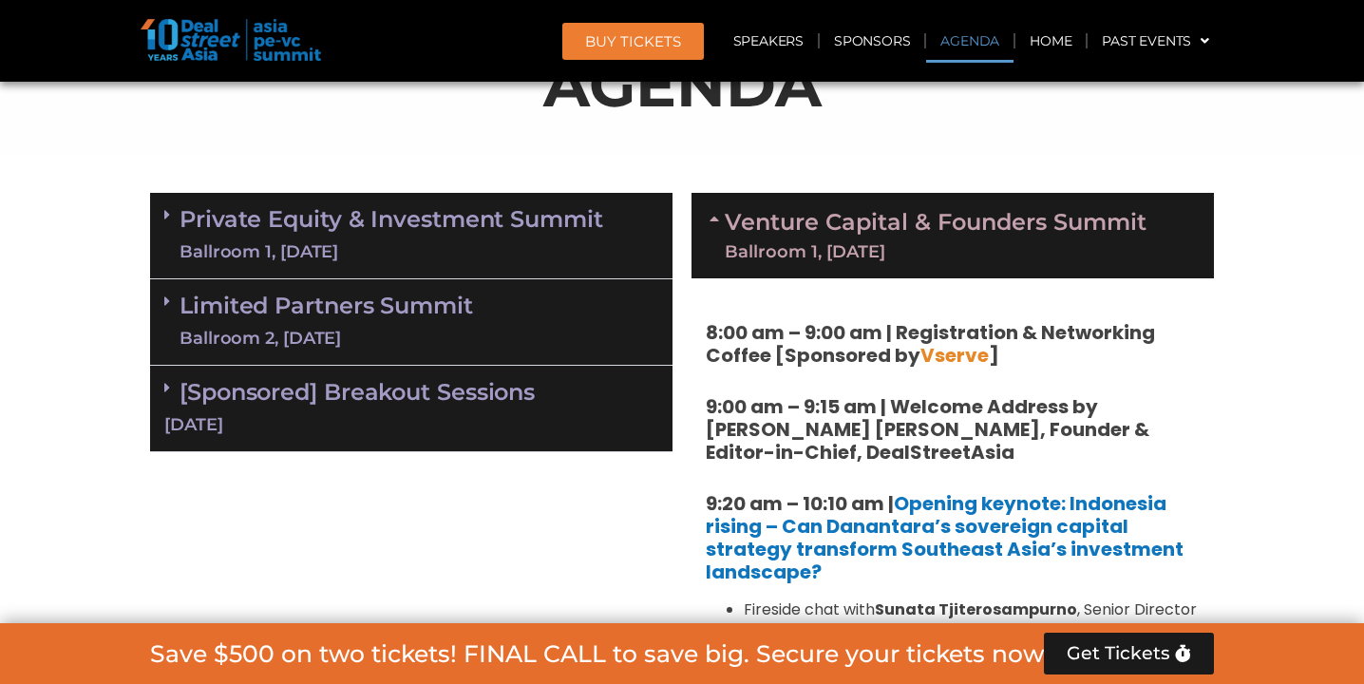
scroll to position [1166, 0]
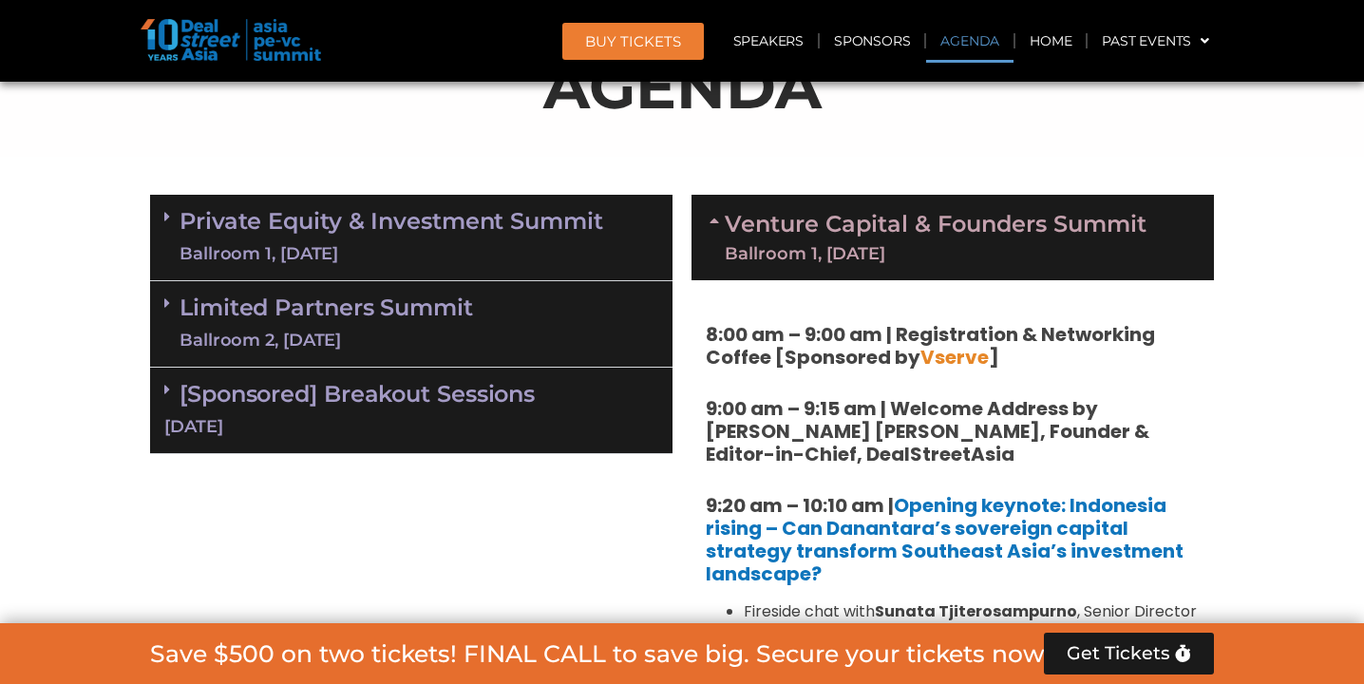
click at [1049, 213] on link "Venture Capital & Founders​ Summit Ballroom 1, [DATE]" at bounding box center [936, 237] width 422 height 49
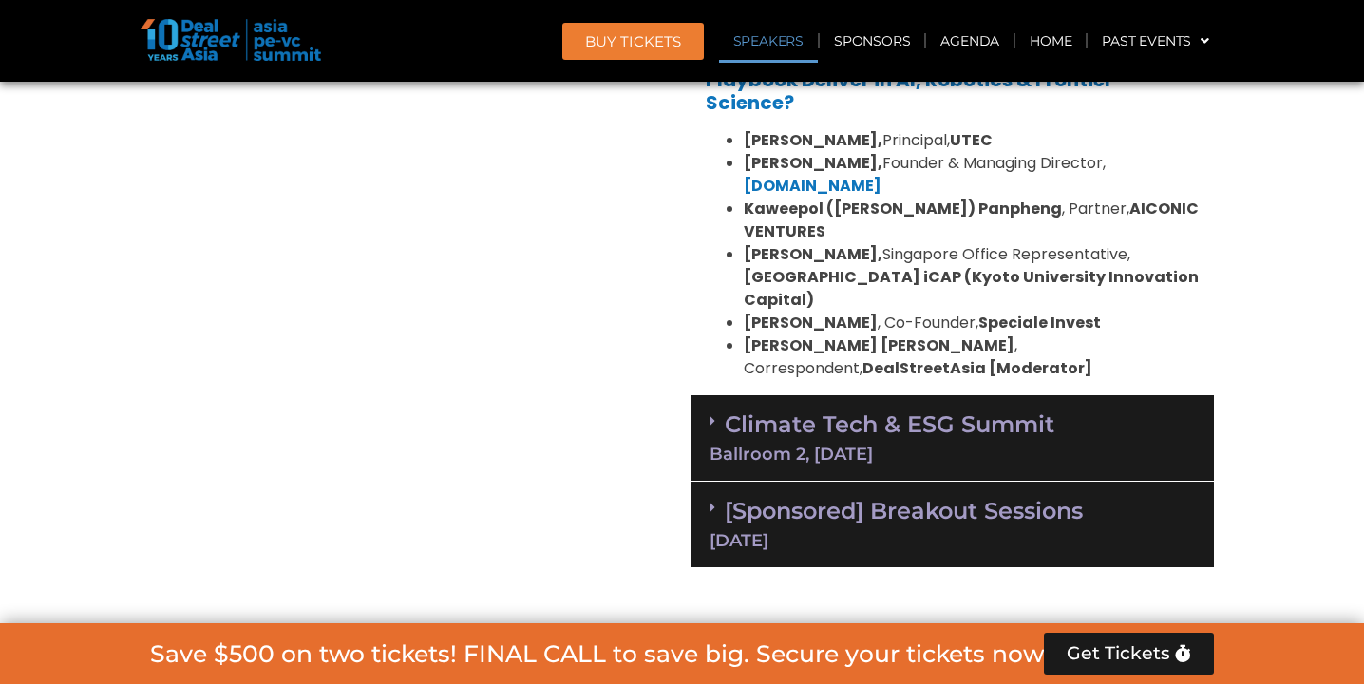
scroll to position [2081, 0]
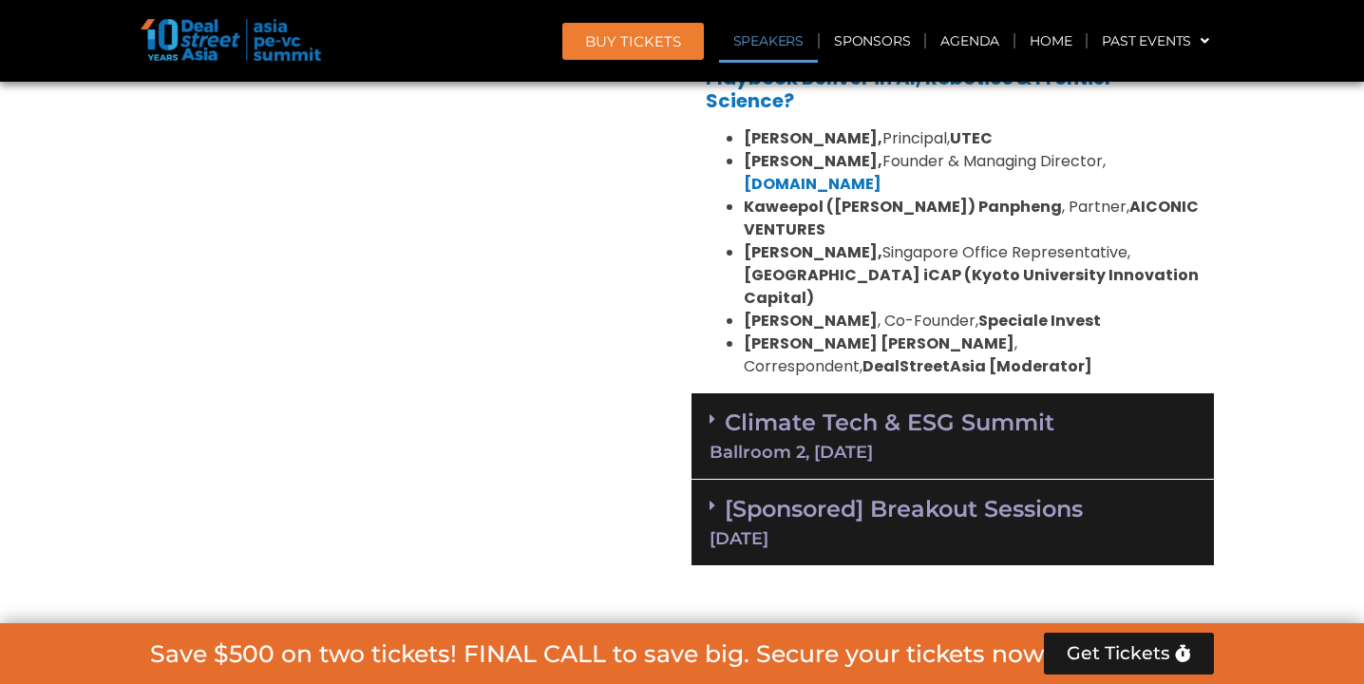
click at [994, 444] on div "Ballroom 2, [DATE]" at bounding box center [953, 452] width 486 height 17
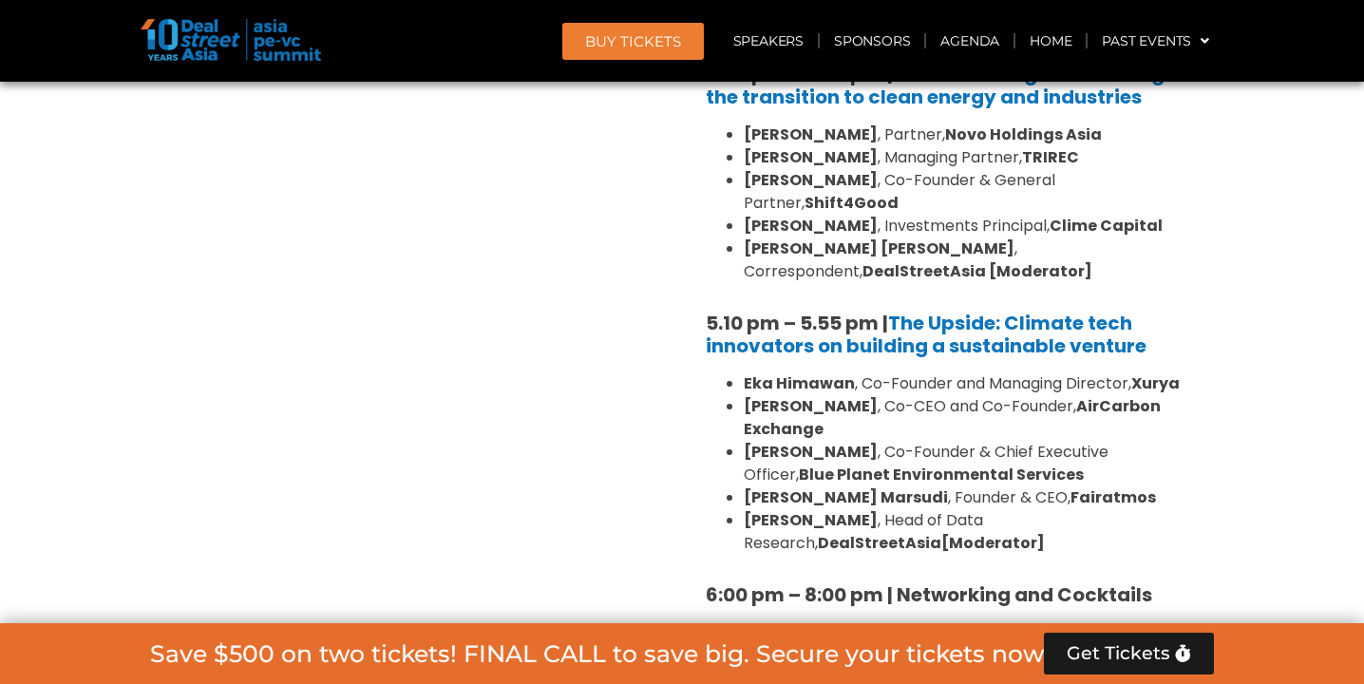
scroll to position [3660, 0]
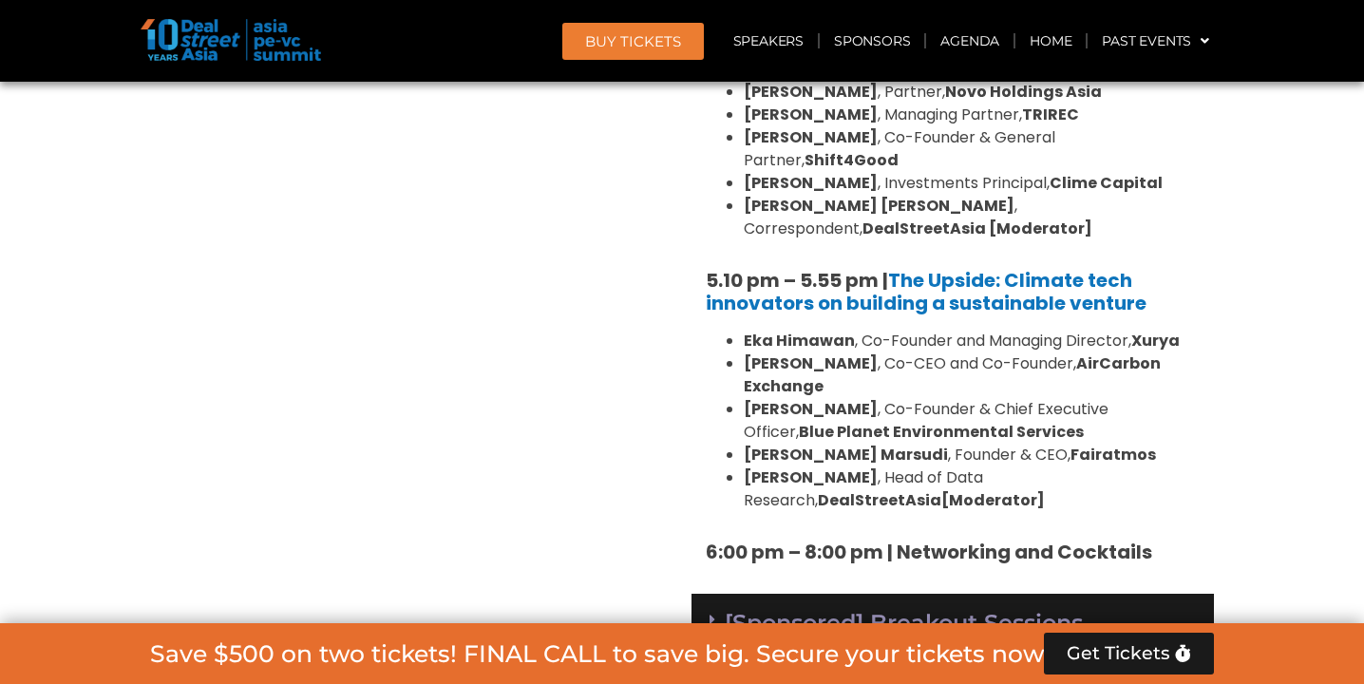
click at [1136, 644] on div "[DATE]" at bounding box center [953, 652] width 486 height 17
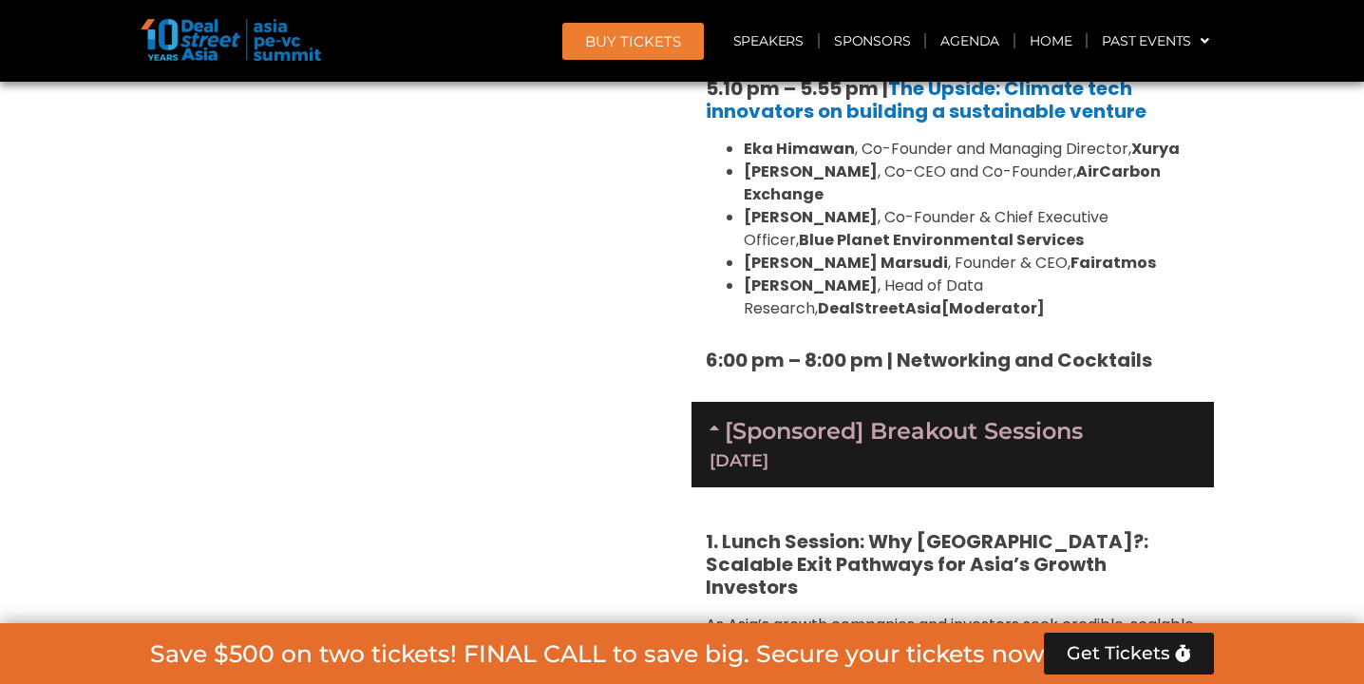
scroll to position [3860, 0]
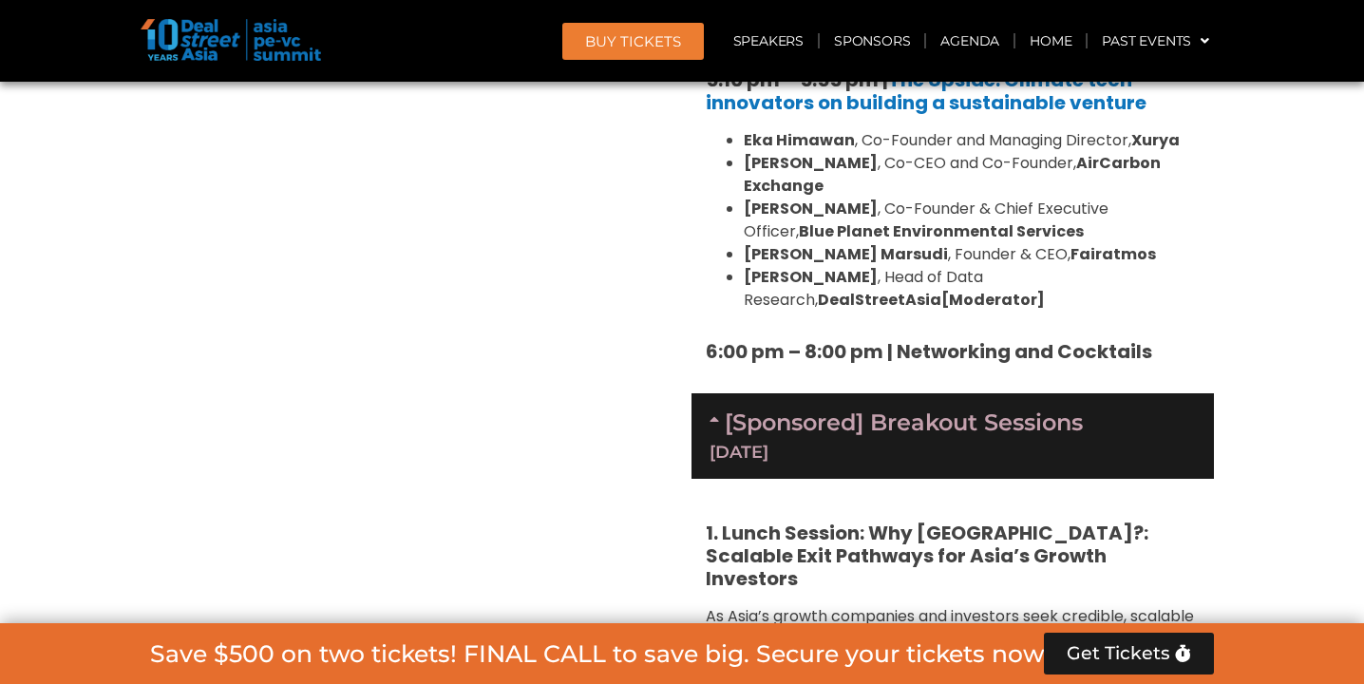
click at [1082, 393] on div "[Sponsored] Breakout Sessions [DATE]" at bounding box center [953, 436] width 523 height 86
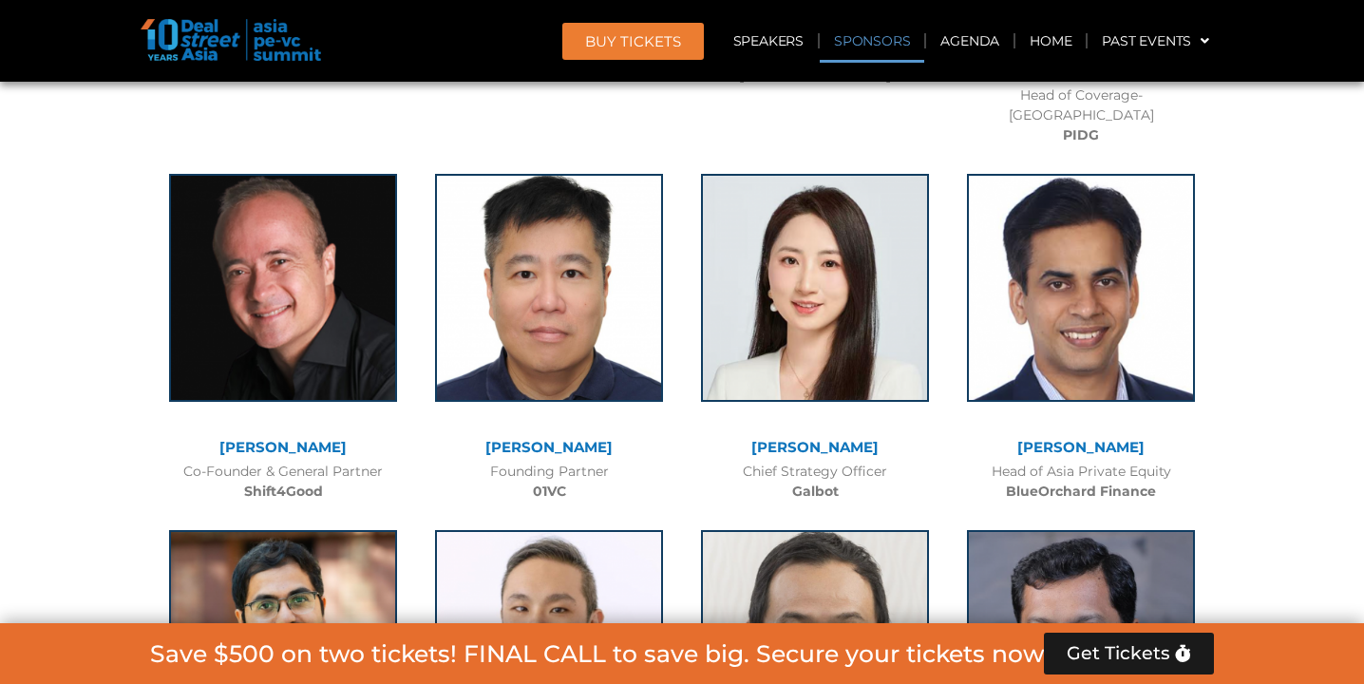
scroll to position [13549, 0]
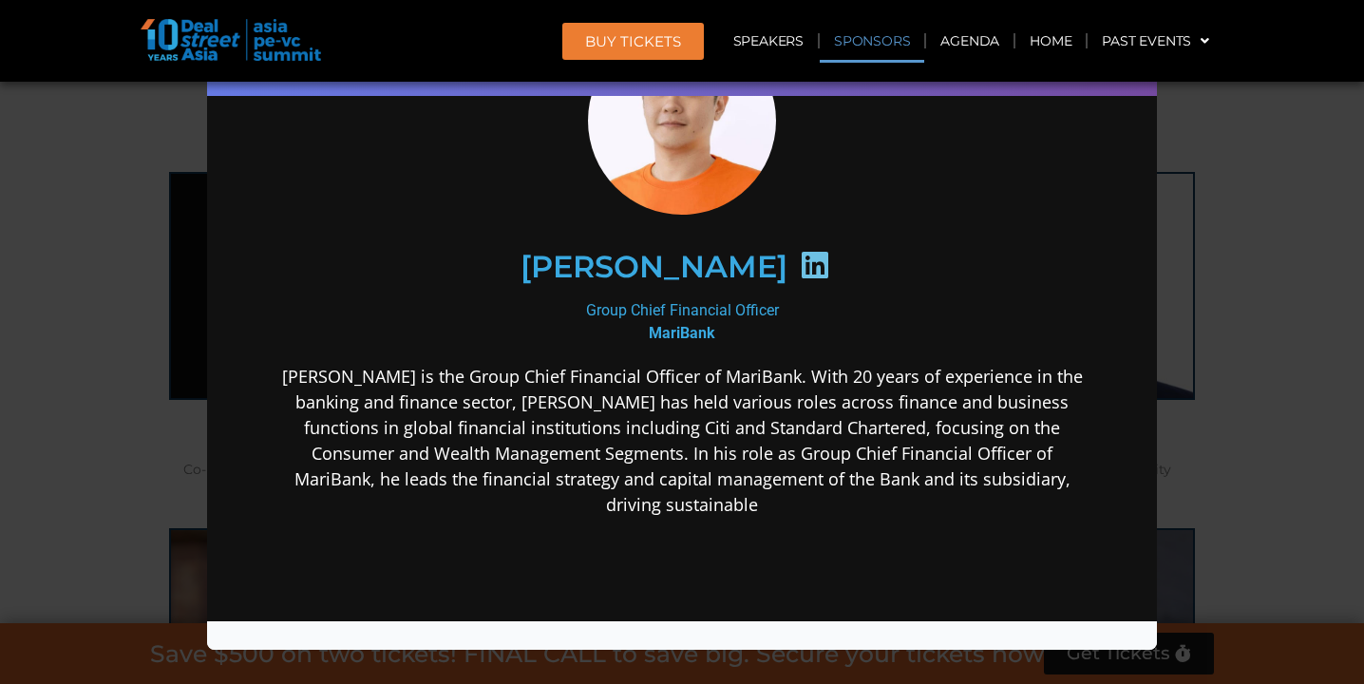
scroll to position [136, 0]
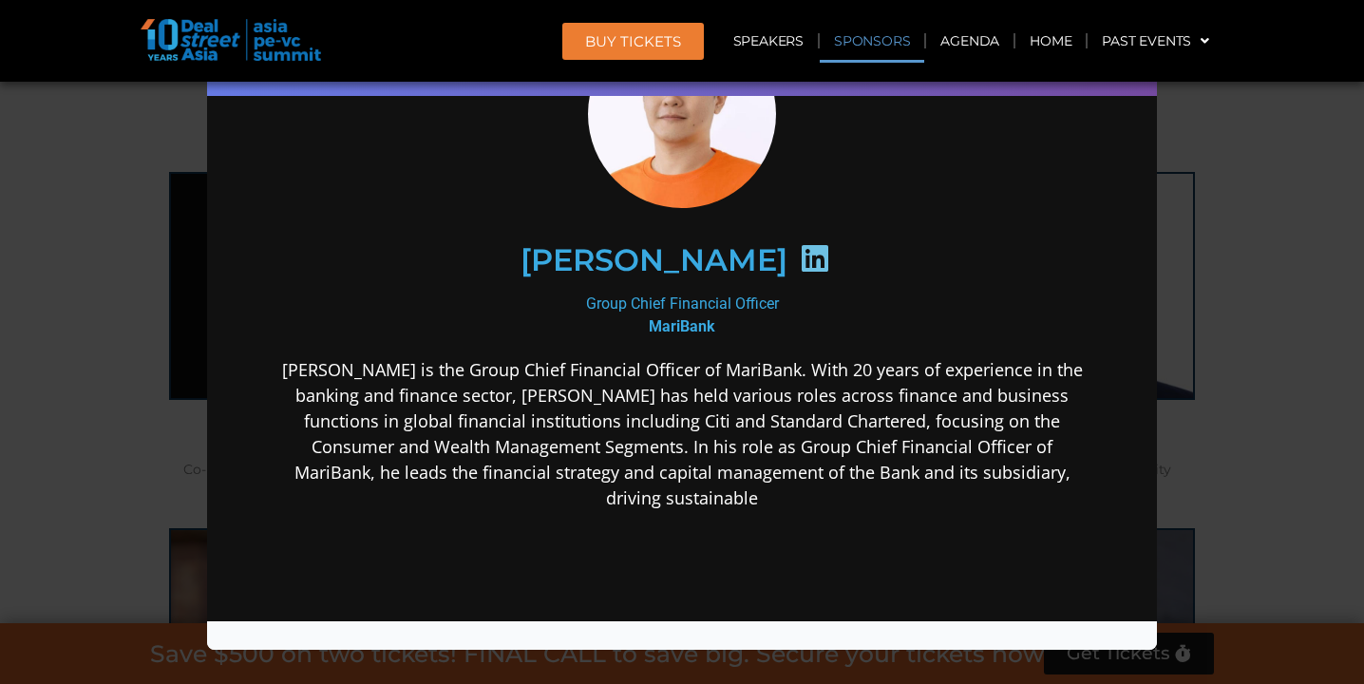
click at [22, 291] on div "Speaker Profile ×" at bounding box center [682, 342] width 1364 height 684
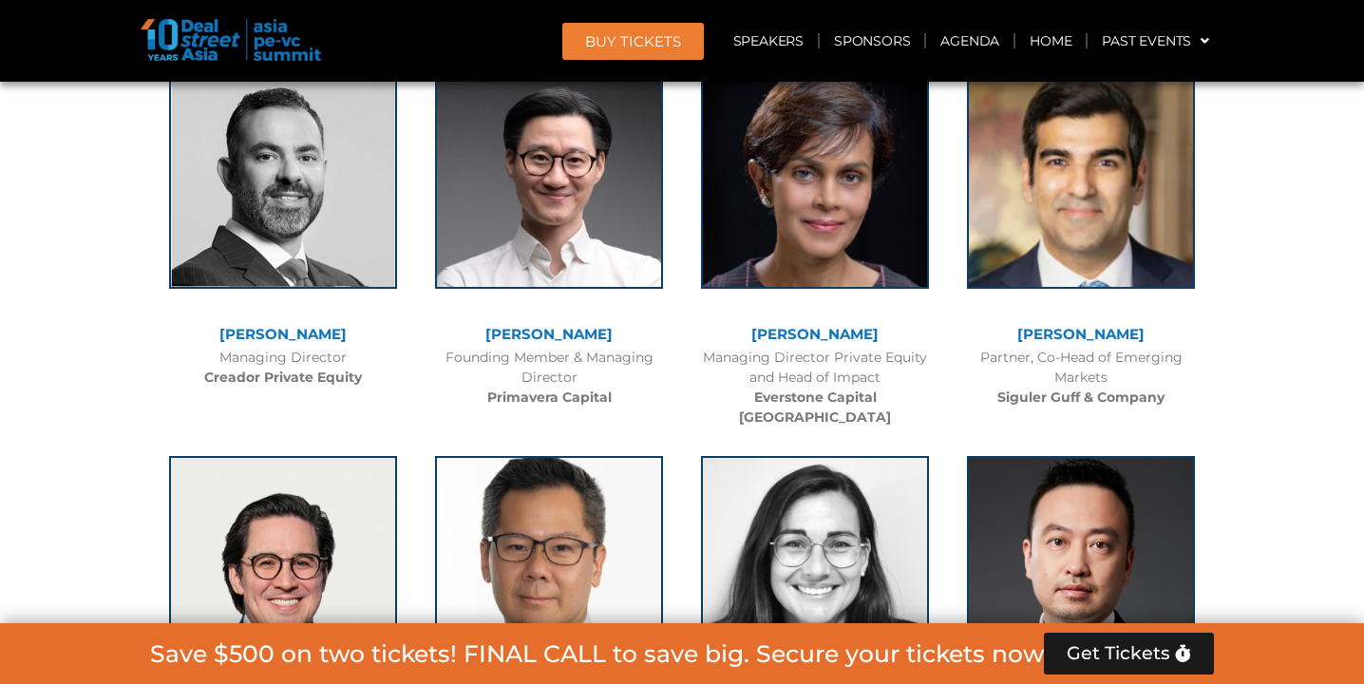
scroll to position [8295, 0]
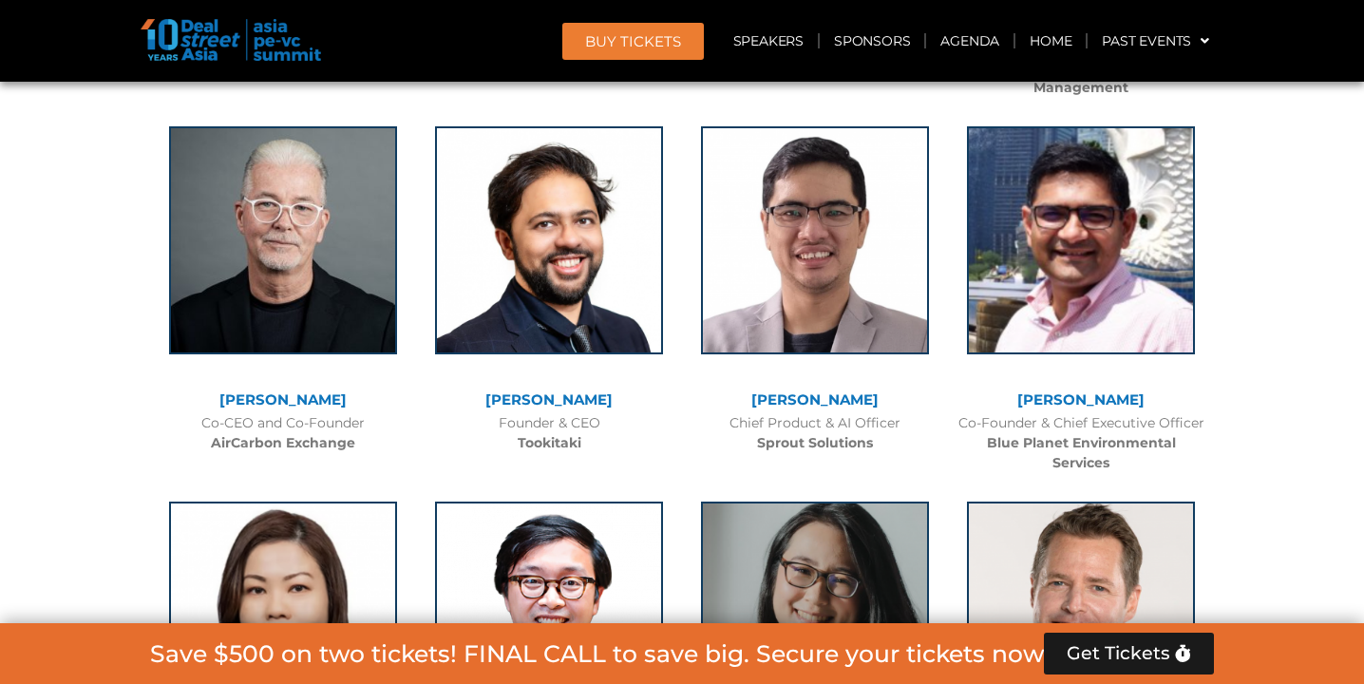
scroll to position [15470, 0]
